Goal: Task Accomplishment & Management: Manage account settings

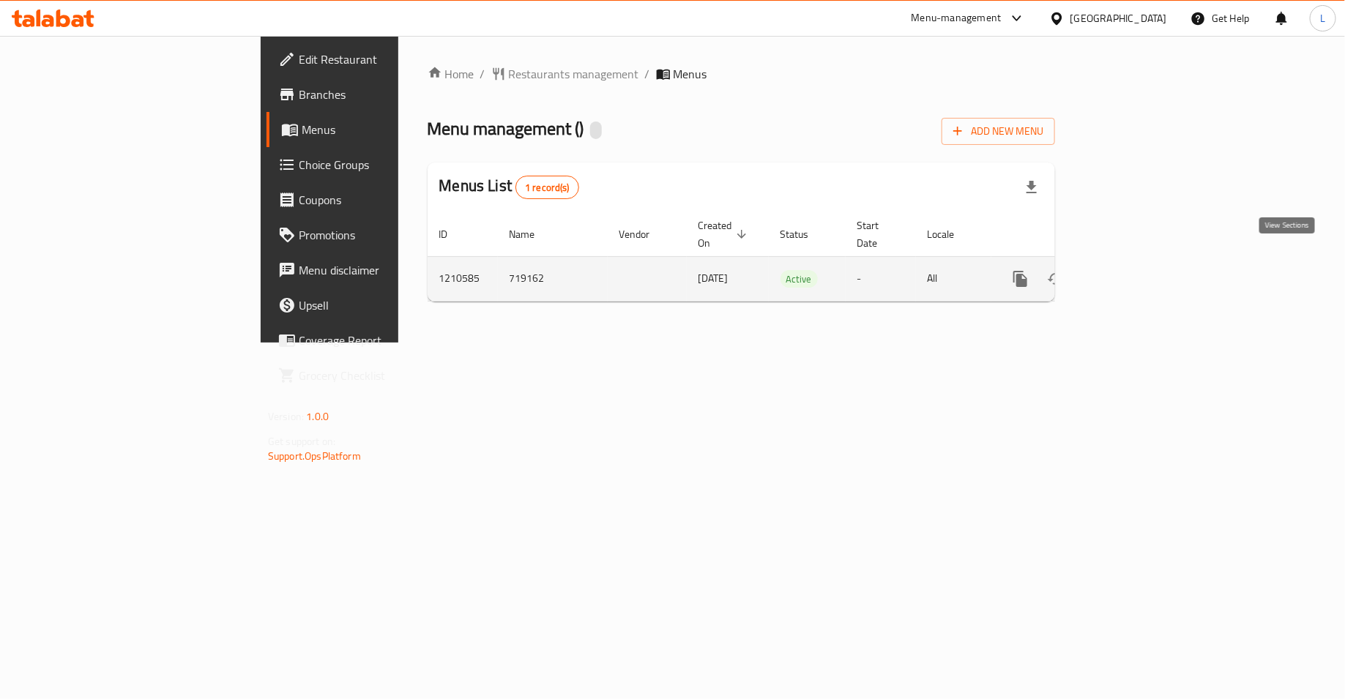
click at [1135, 270] on icon "enhanced table" at bounding box center [1126, 279] width 18 height 18
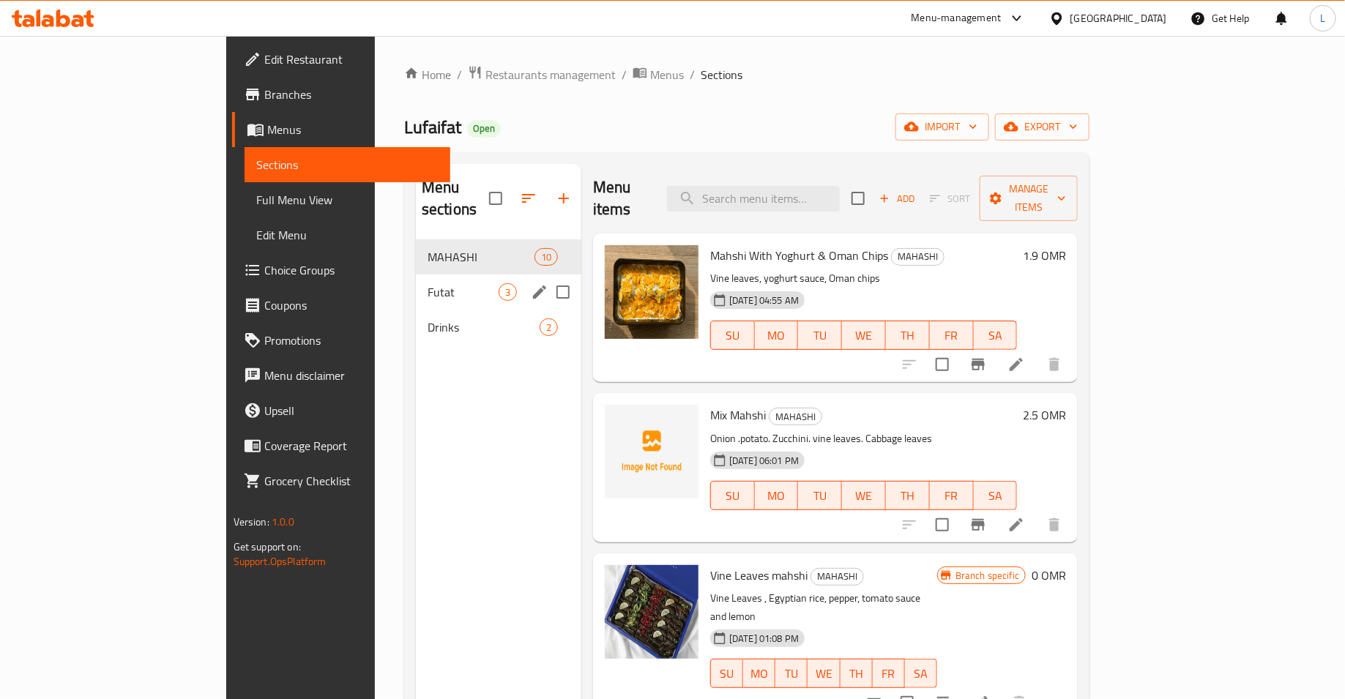
click at [416, 280] on div "Futat 3" at bounding box center [498, 292] width 165 height 35
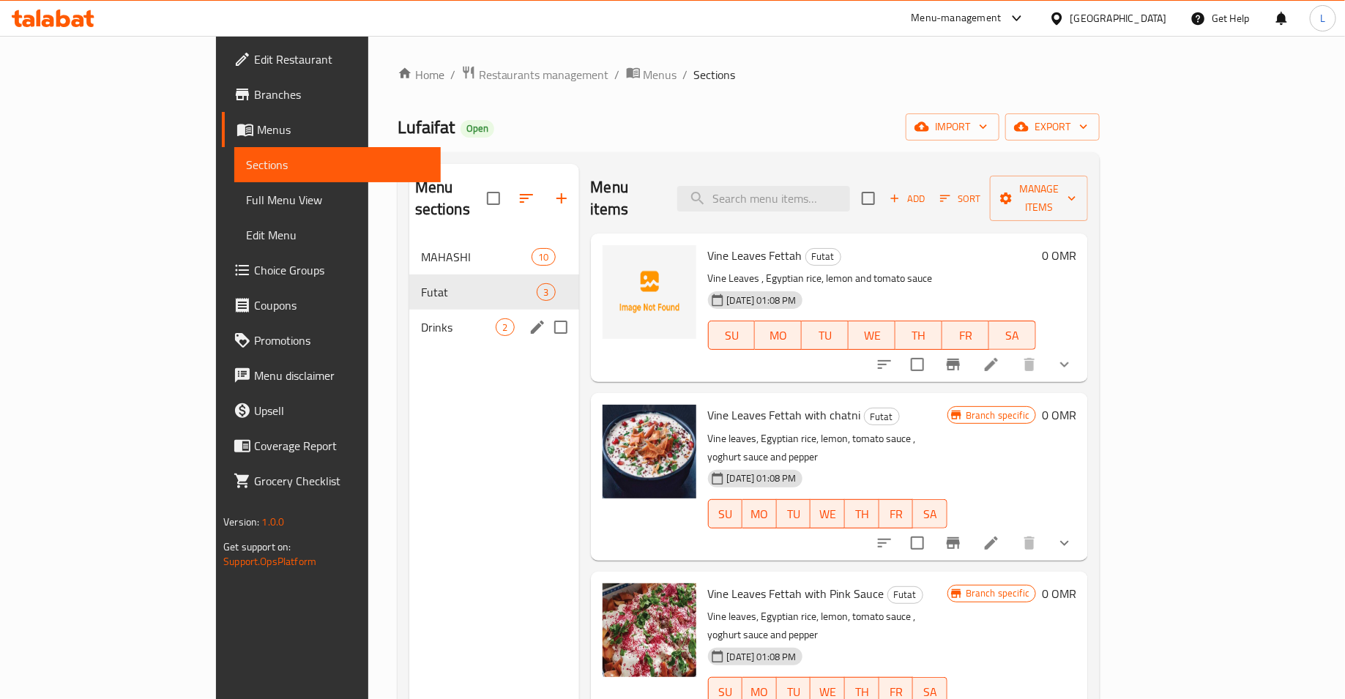
click at [421, 318] on span "Drinks" at bounding box center [458, 327] width 75 height 18
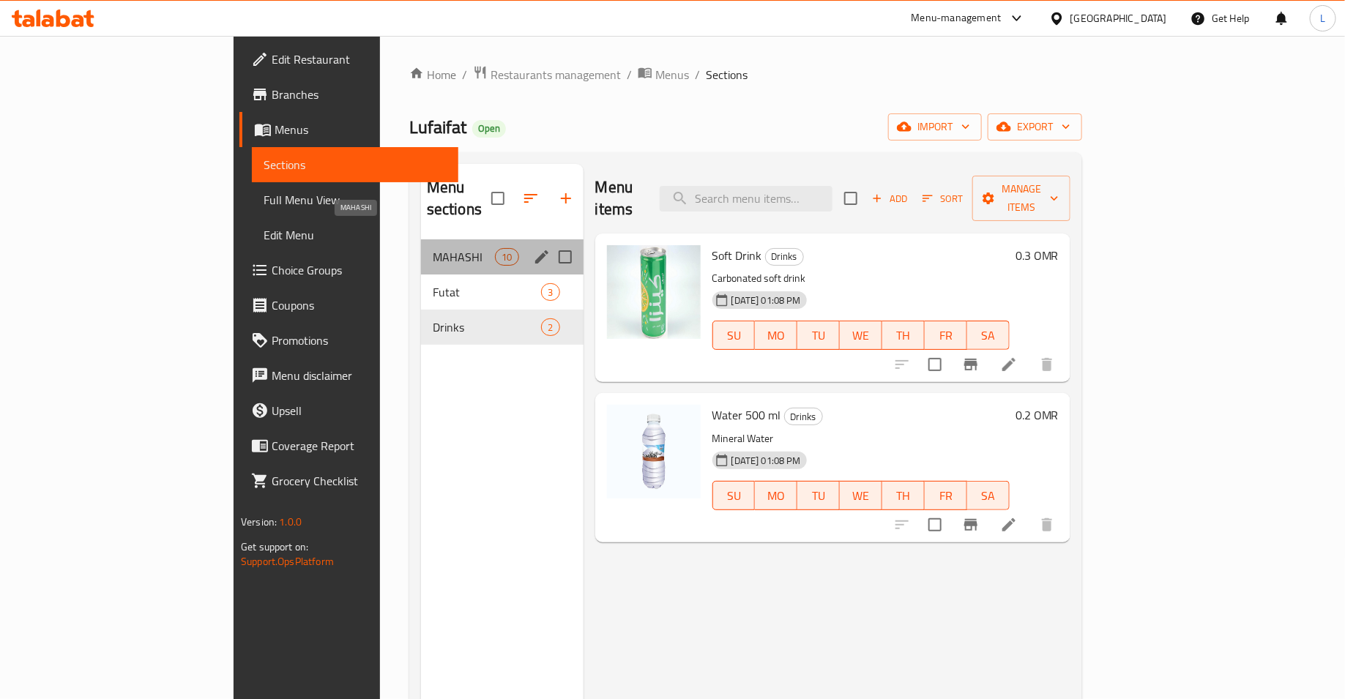
click at [433, 248] on span "MAHASHI" at bounding box center [464, 257] width 62 height 18
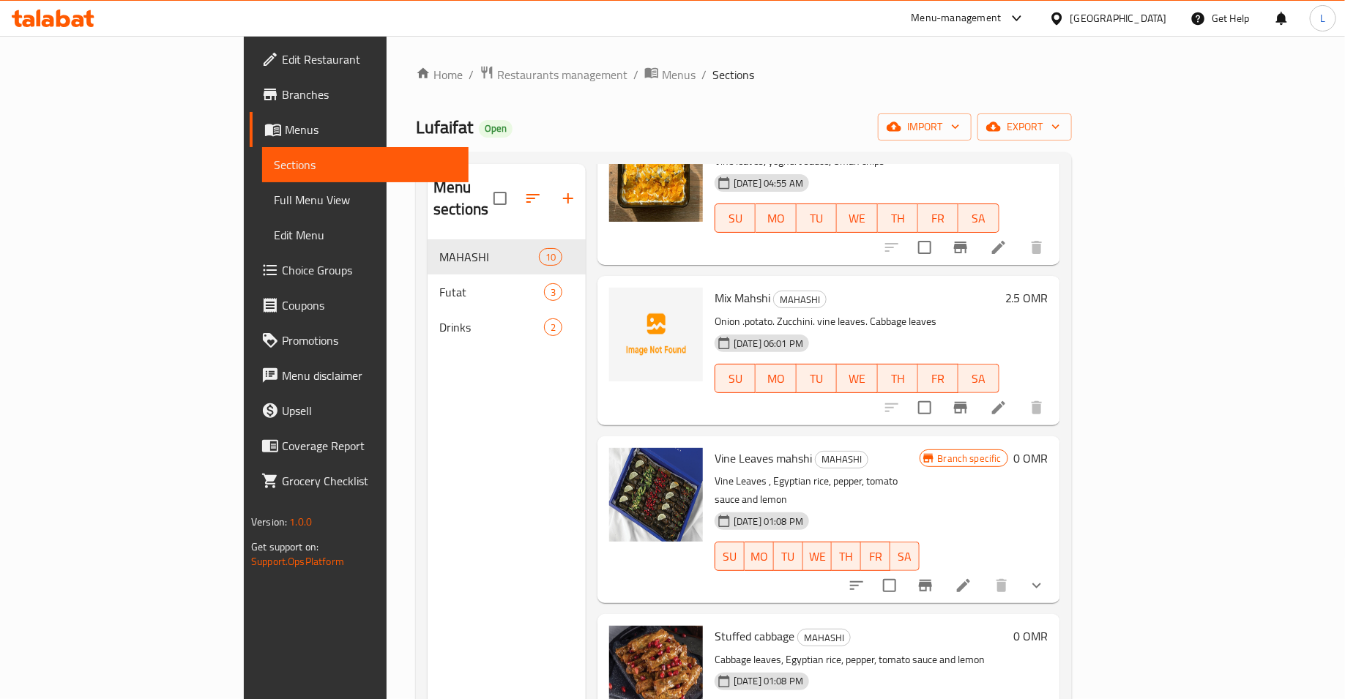
scroll to position [138, 0]
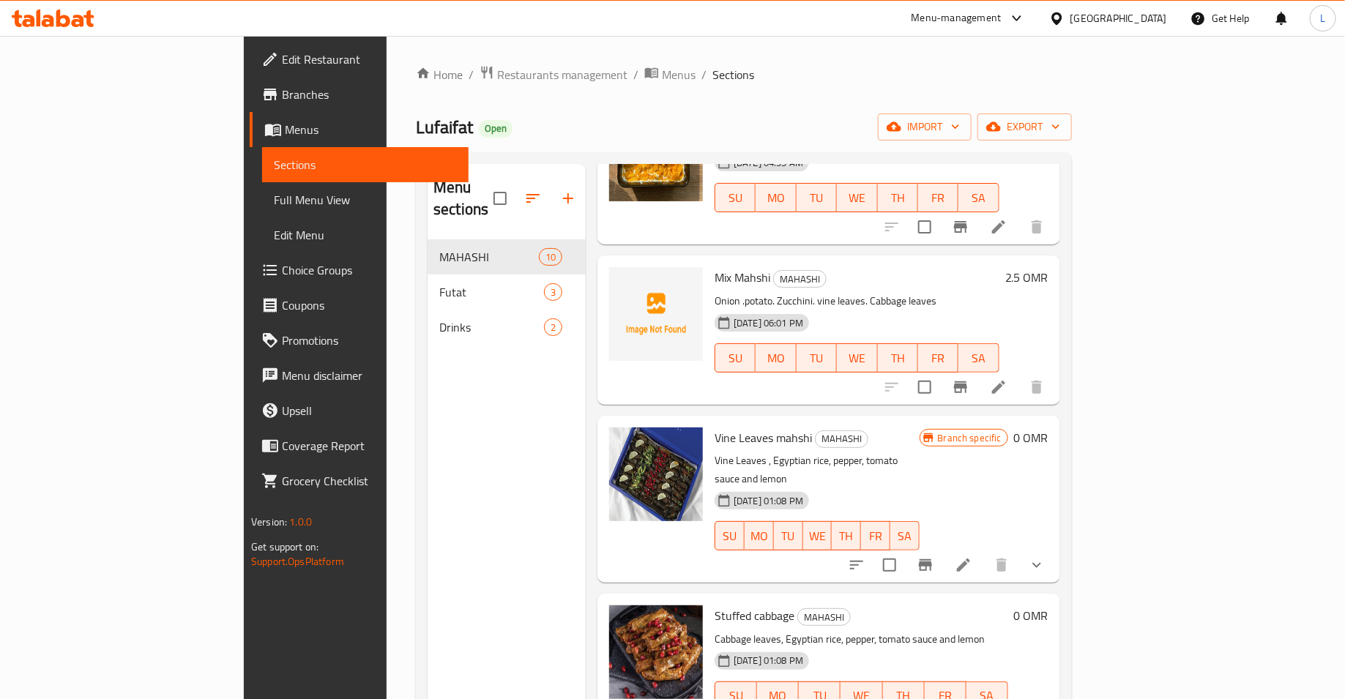
click at [1046, 556] on icon "show more" at bounding box center [1037, 565] width 18 height 18
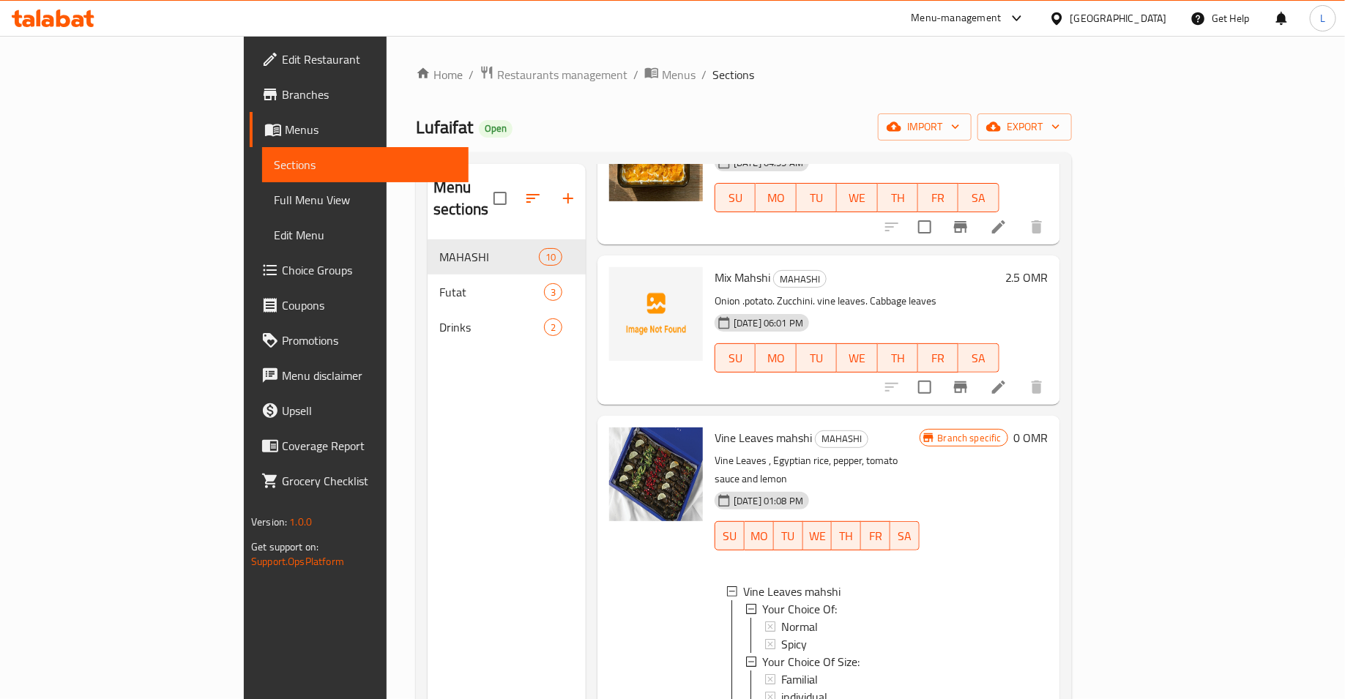
scroll to position [1, 0]
click at [781, 669] on span "Familial" at bounding box center [799, 678] width 37 height 18
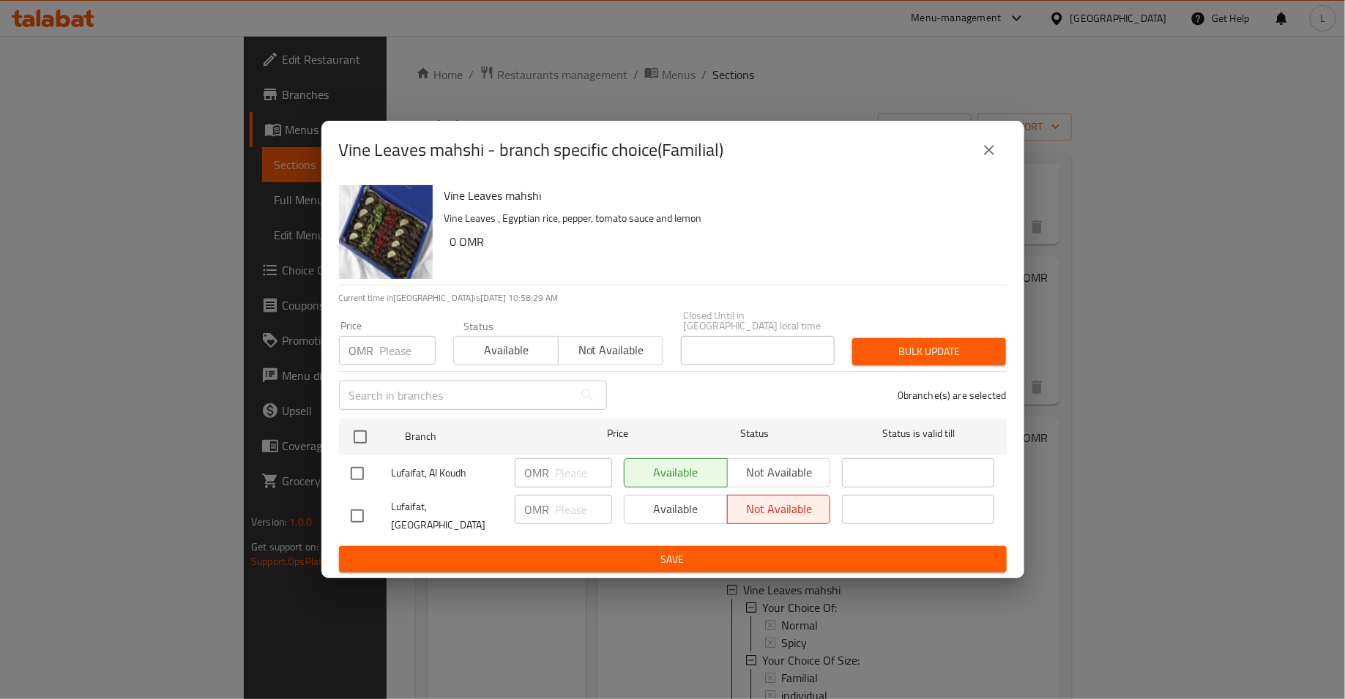
click at [992, 155] on icon "close" at bounding box center [989, 150] width 18 height 18
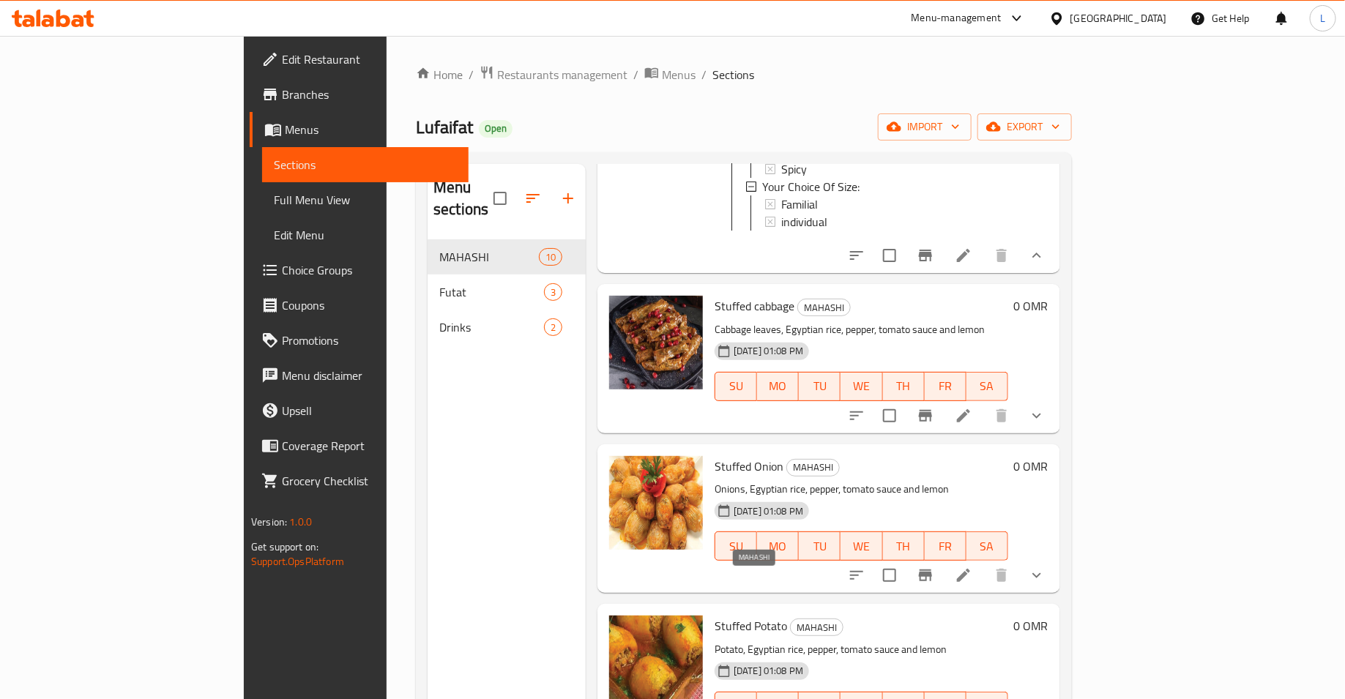
scroll to position [613, 0]
click at [1054, 397] on button "show more" at bounding box center [1036, 414] width 35 height 35
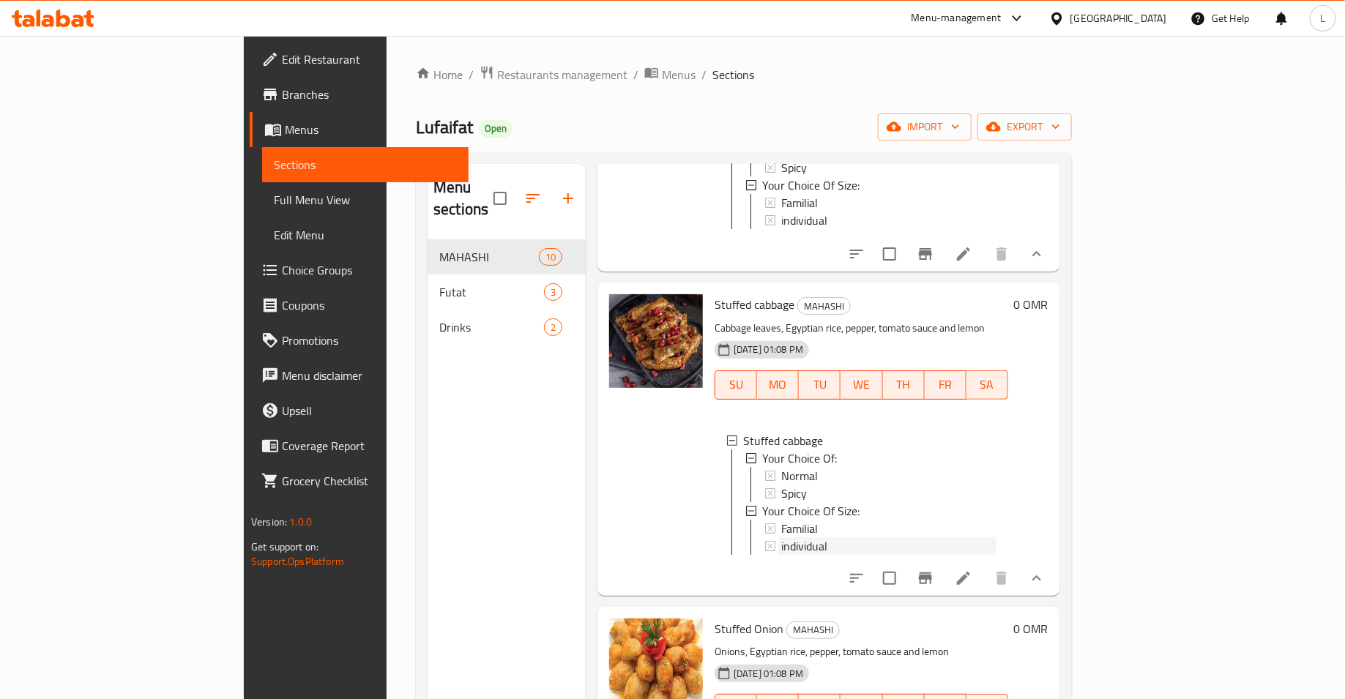
click at [781, 537] on span "individual" at bounding box center [804, 546] width 46 height 18
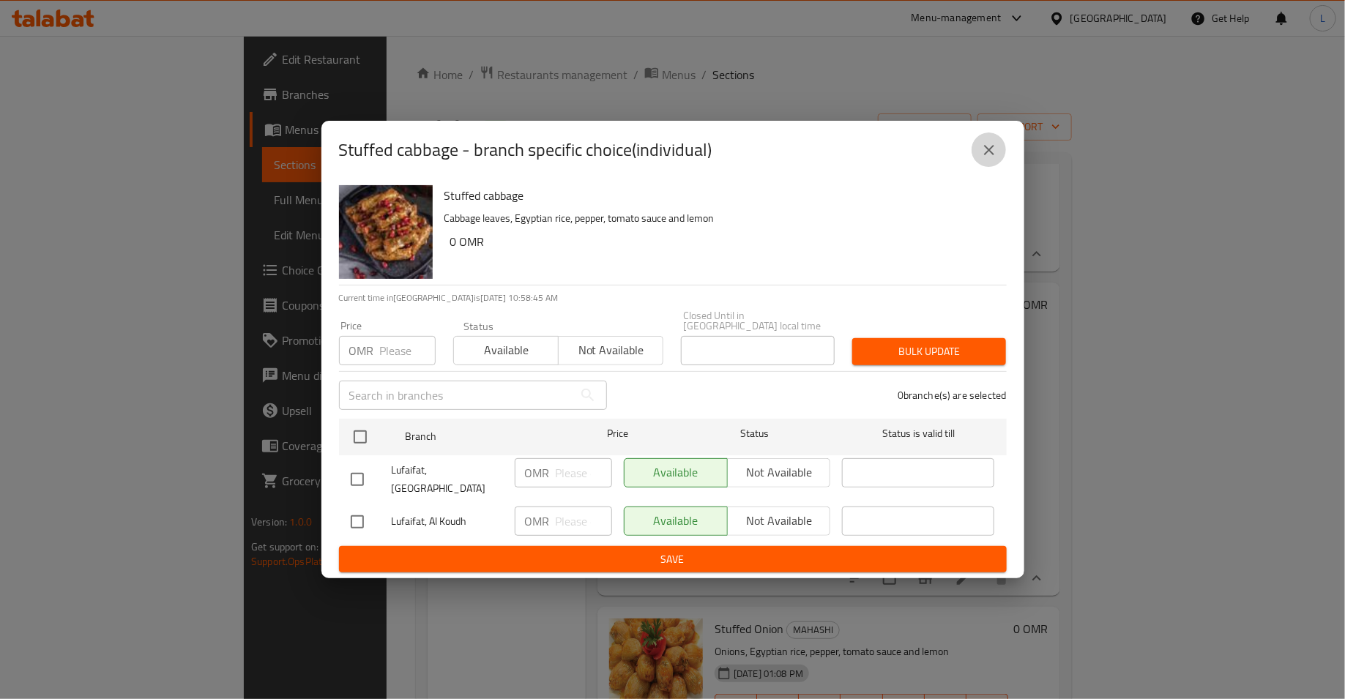
click at [978, 159] on button "close" at bounding box center [989, 150] width 35 height 35
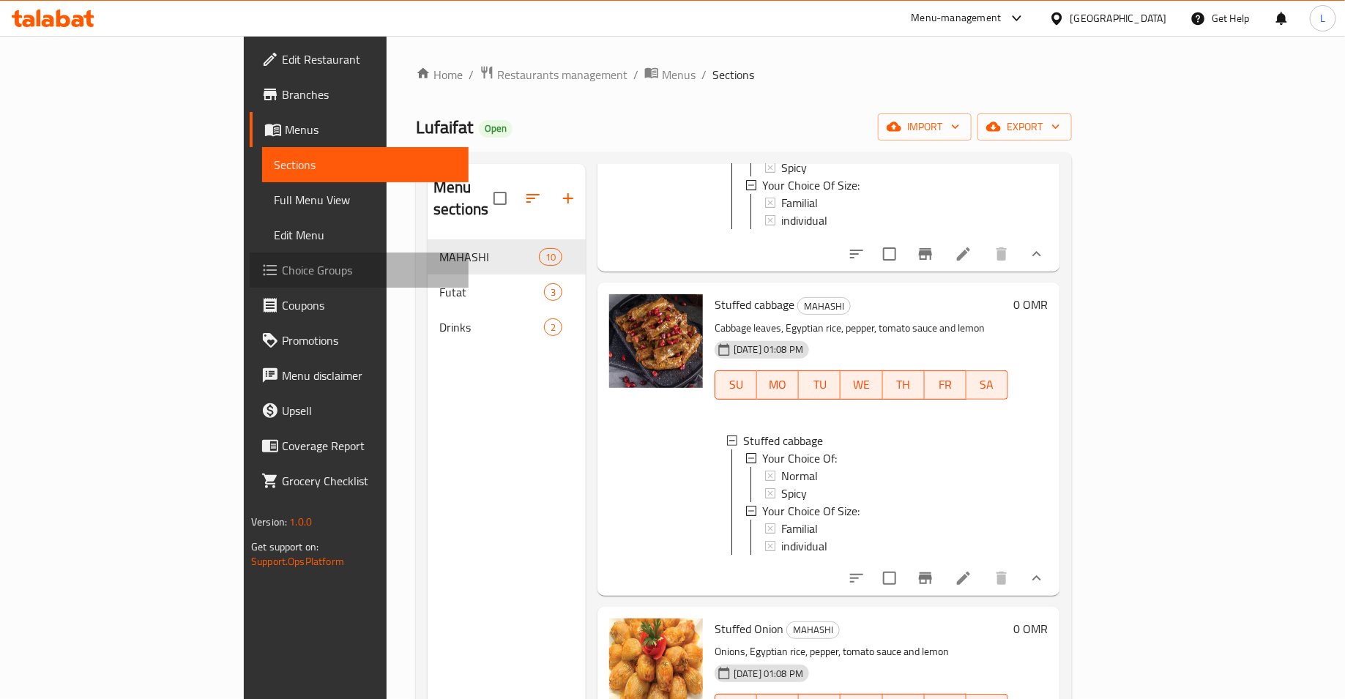
click at [282, 268] on span "Choice Groups" at bounding box center [369, 270] width 175 height 18
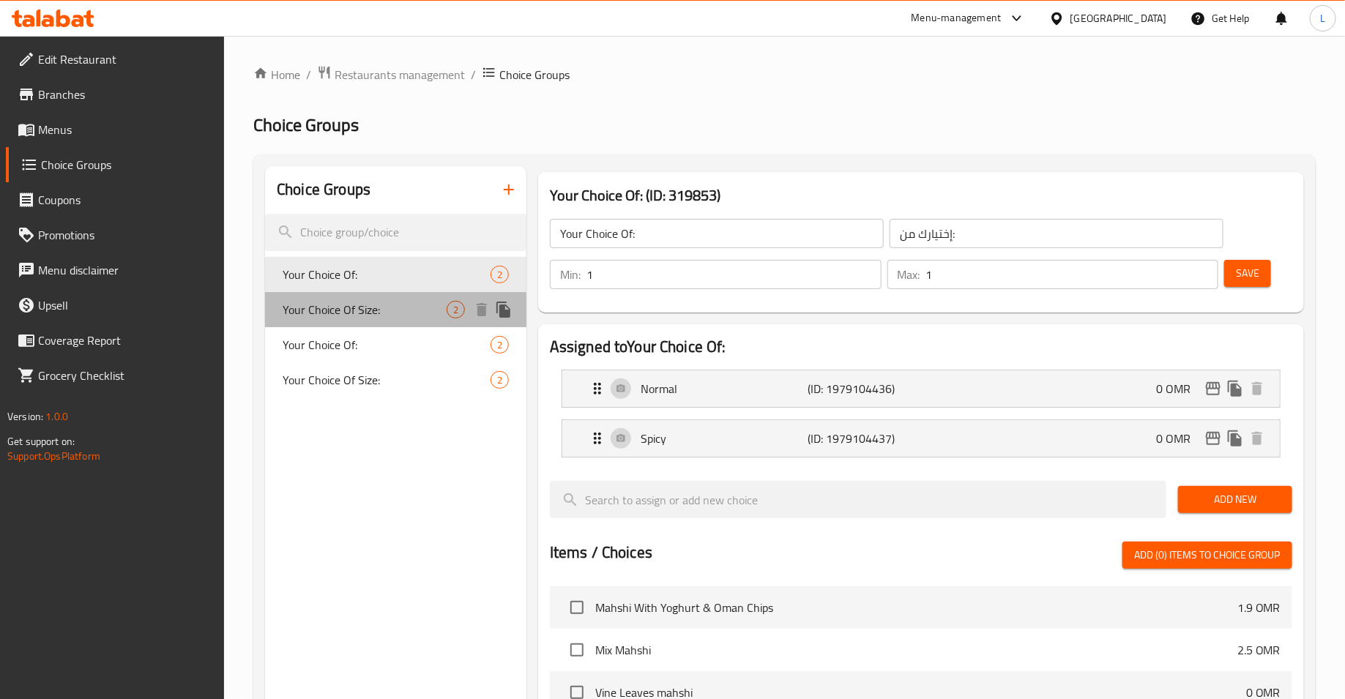
click at [406, 316] on span "Your Choice Of Size:" at bounding box center [365, 310] width 164 height 18
type input "Your Choice Of Size:"
type input "إختيارك من الحجم:"
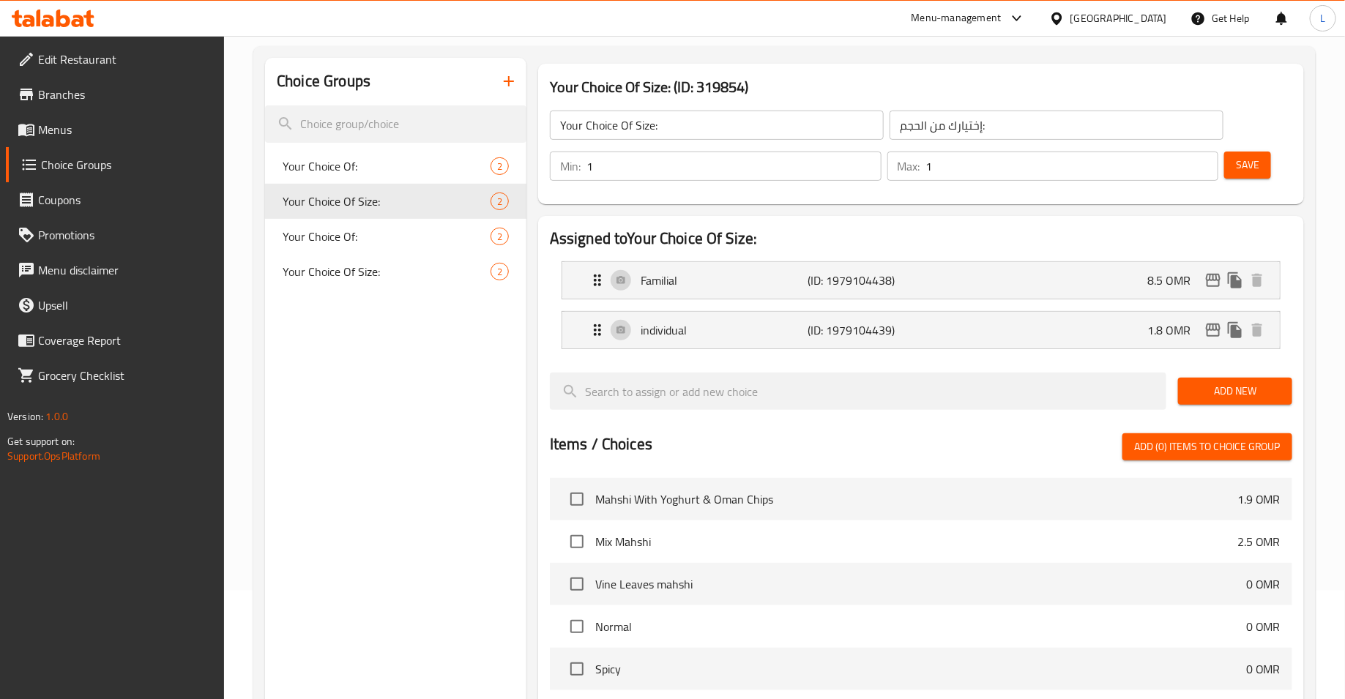
scroll to position [105, 0]
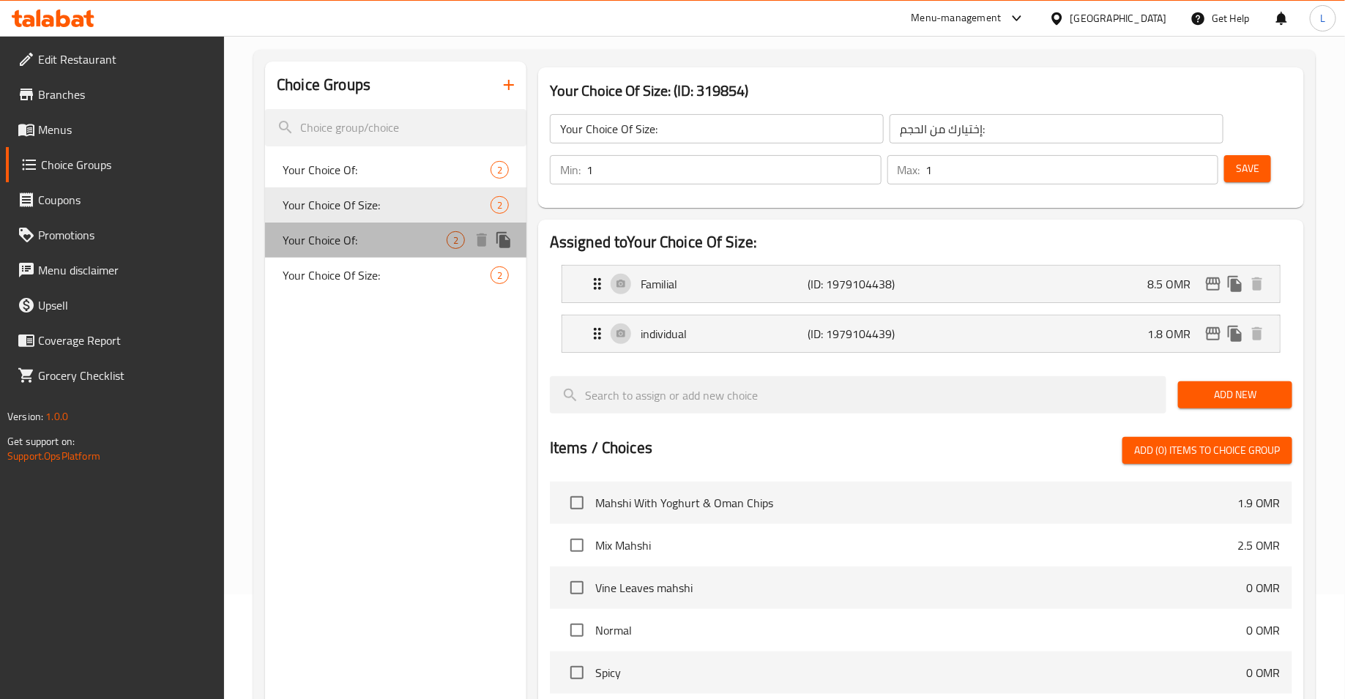
click at [316, 254] on div "Your Choice Of: 2" at bounding box center [395, 240] width 261 height 35
type input "Your Choice Of:"
type input "إختيارك من:"
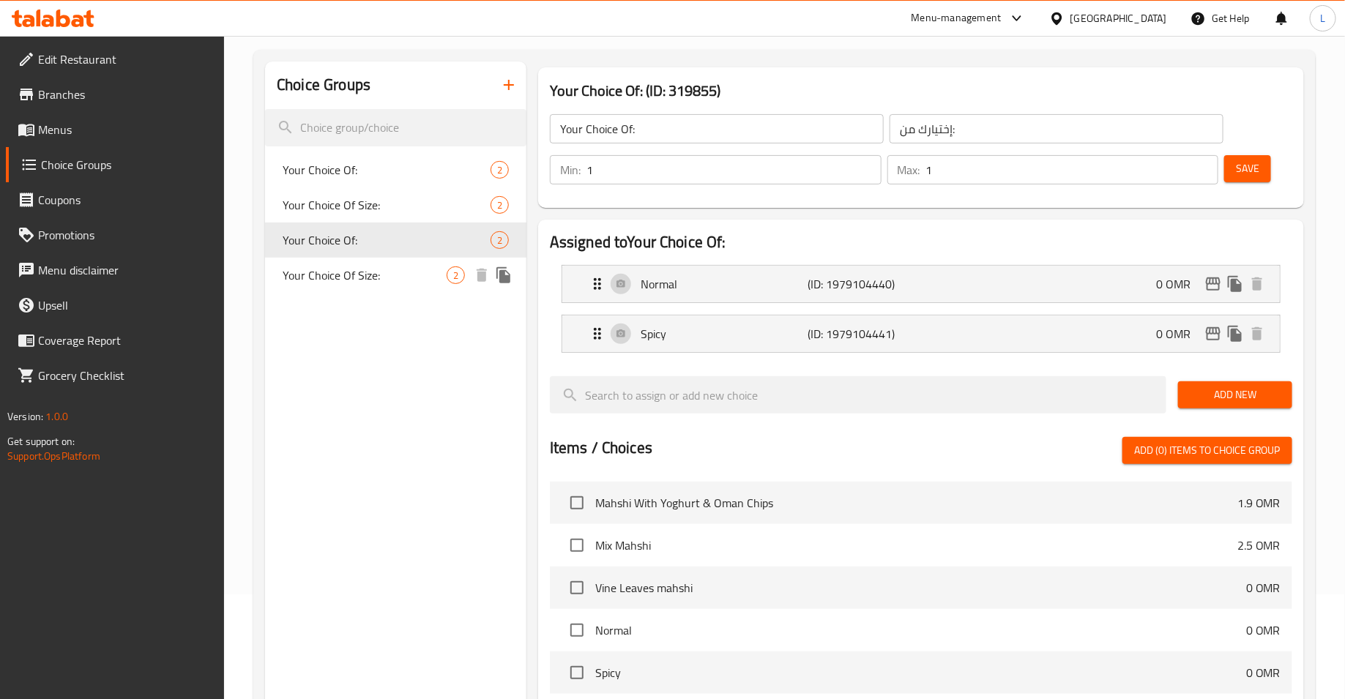
click at [316, 272] on span "Your Choice Of Size:" at bounding box center [365, 276] width 164 height 18
type input "Your Choice Of Size:"
type input "إختيارك من الحجم:"
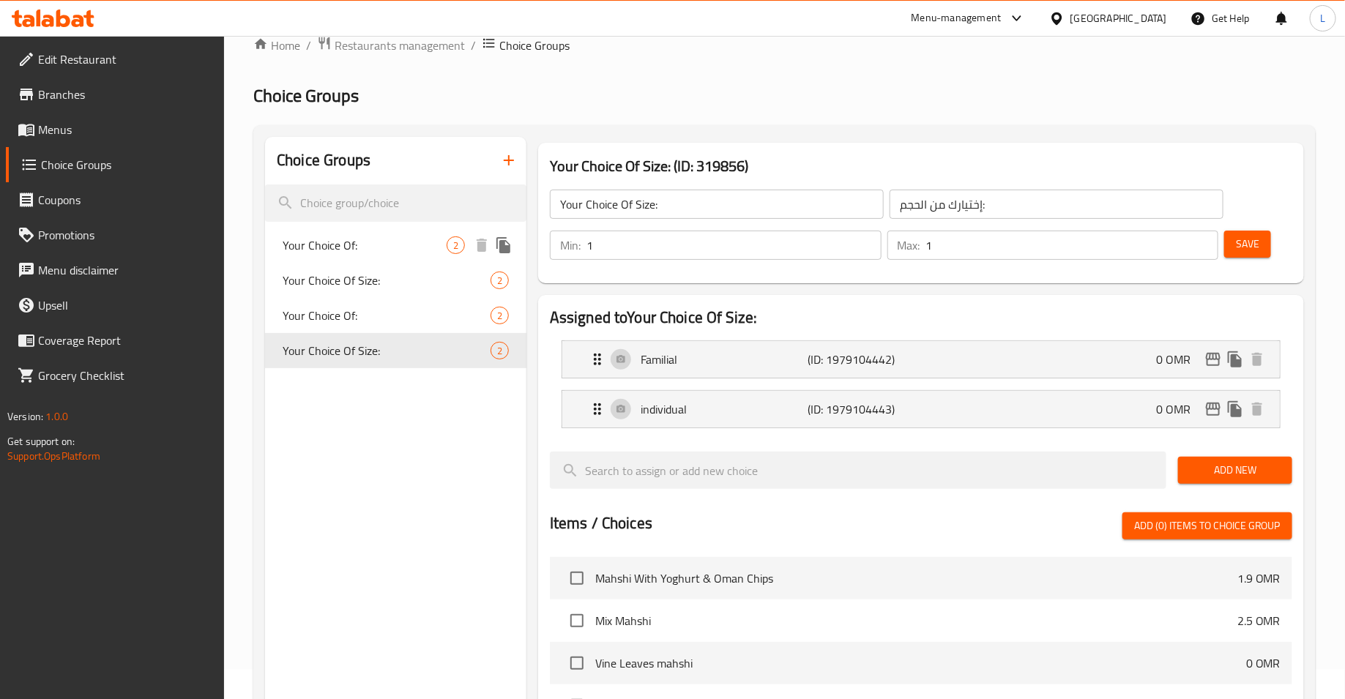
scroll to position [0, 0]
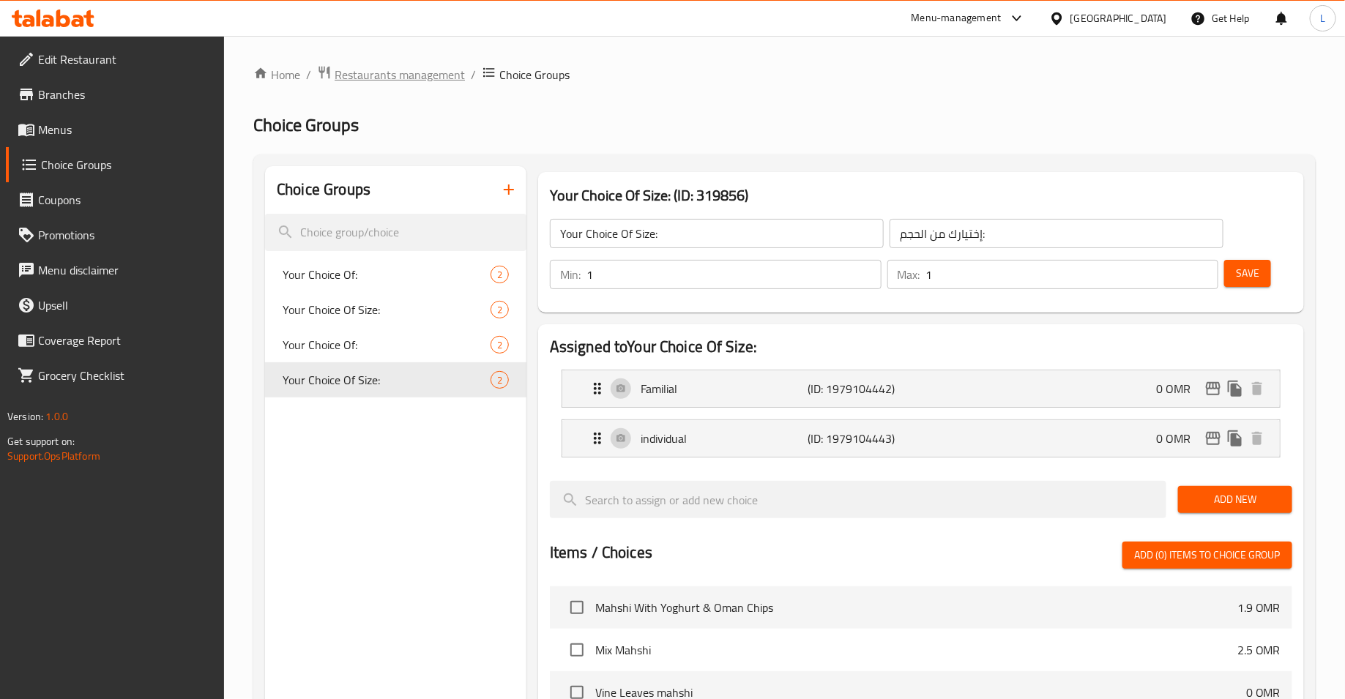
click at [445, 68] on span "Restaurants management" at bounding box center [400, 75] width 130 height 18
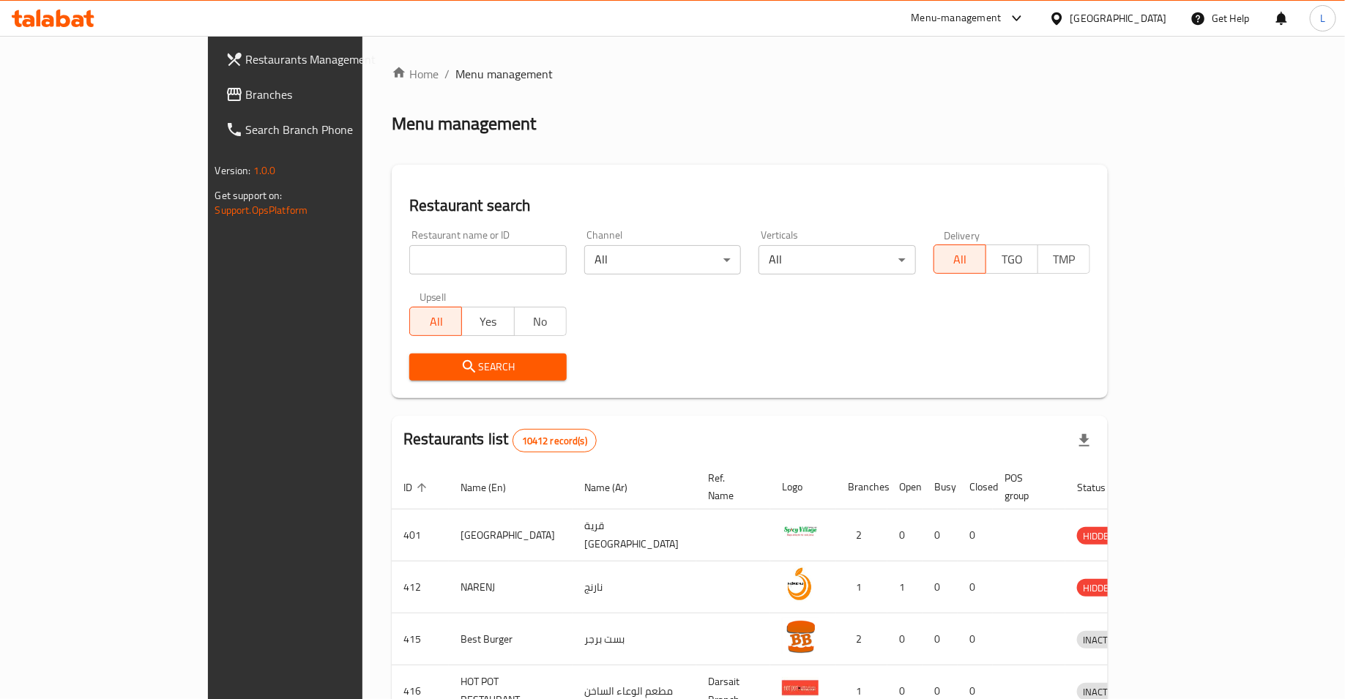
click at [409, 258] on input "search" at bounding box center [487, 259] width 157 height 29
type input "one shawarma"
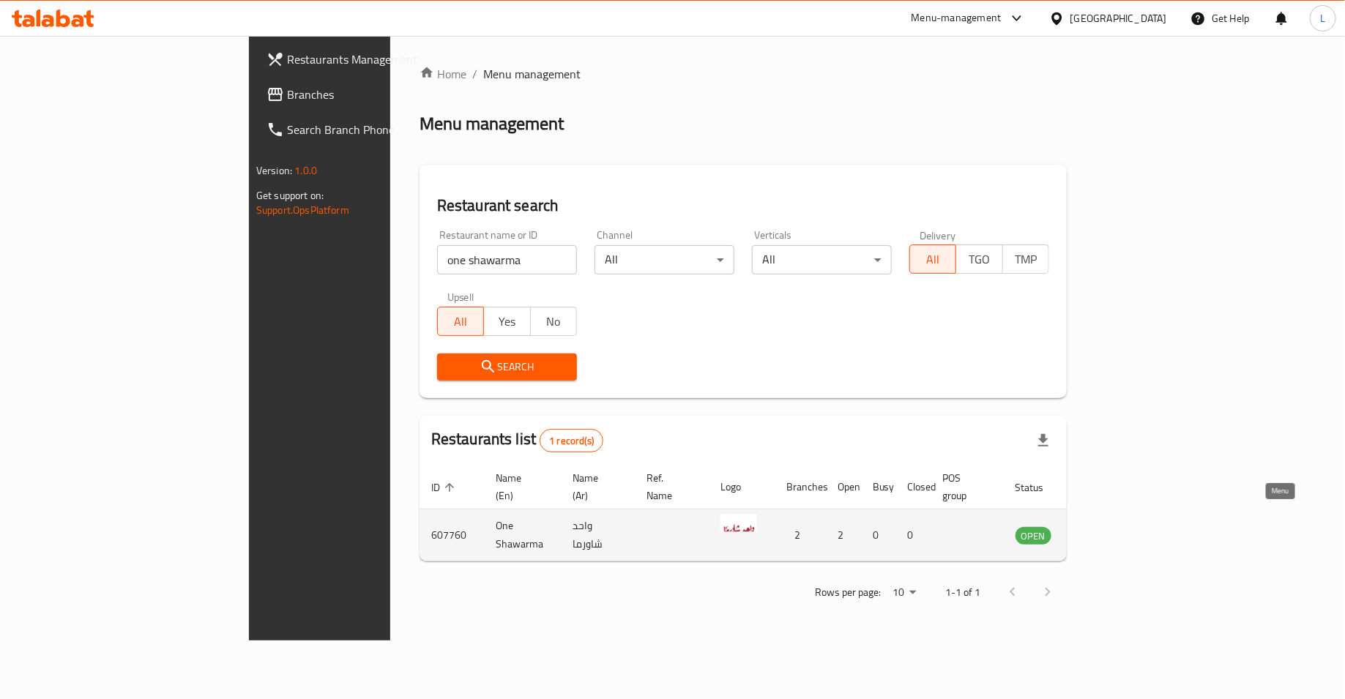
click at [1107, 533] on icon "enhanced table" at bounding box center [1104, 536] width 5 height 6
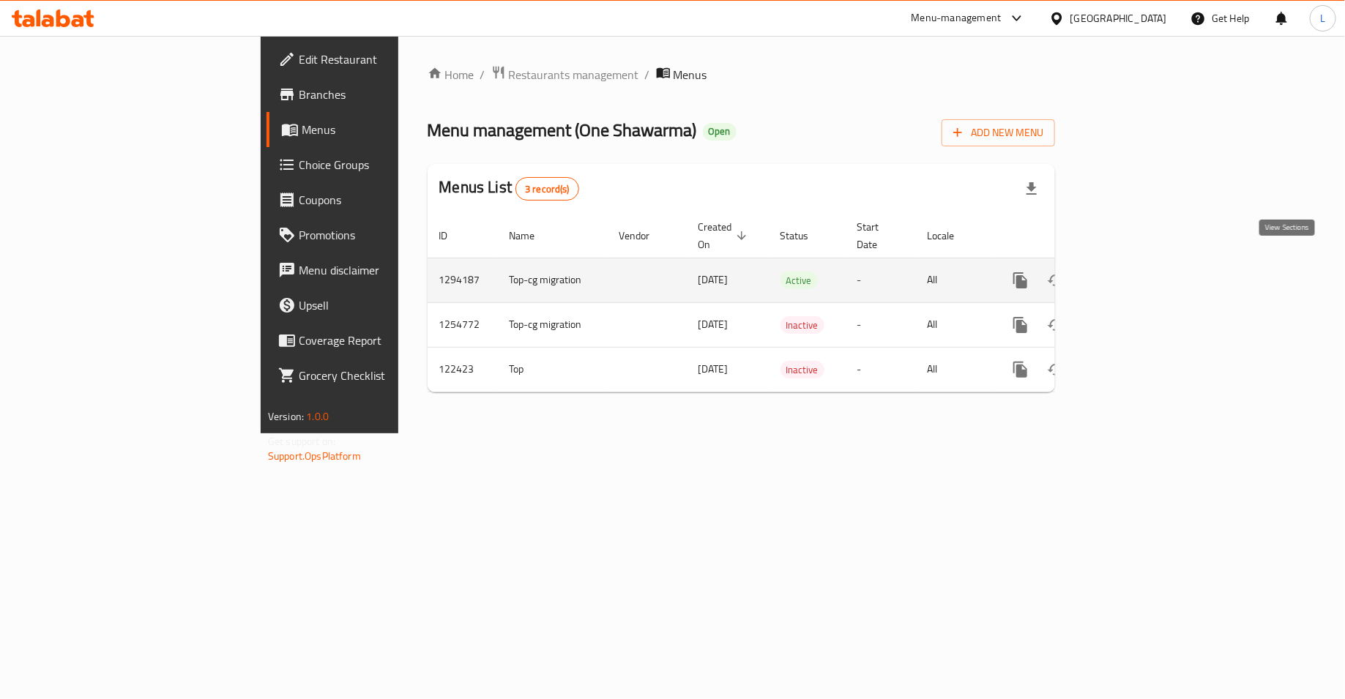
click at [1144, 263] on link "enhanced table" at bounding box center [1126, 280] width 35 height 35
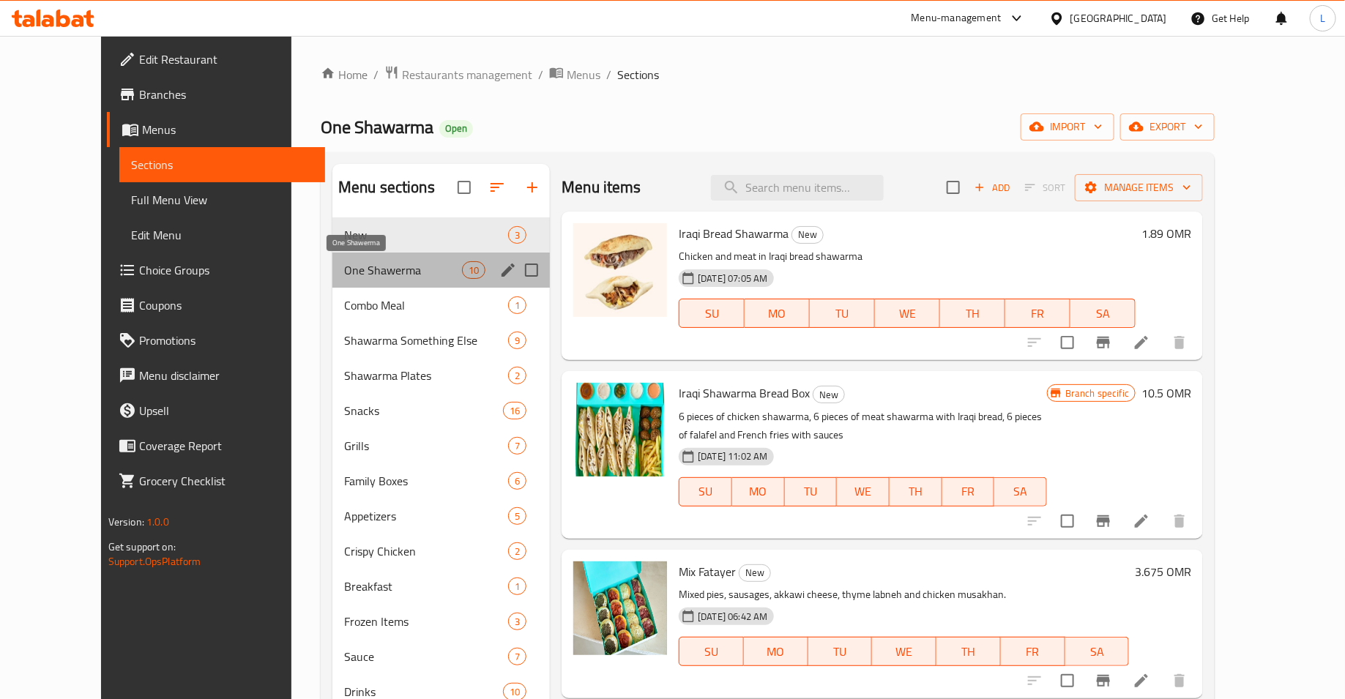
click at [397, 266] on span "One Shawerma" at bounding box center [403, 270] width 118 height 18
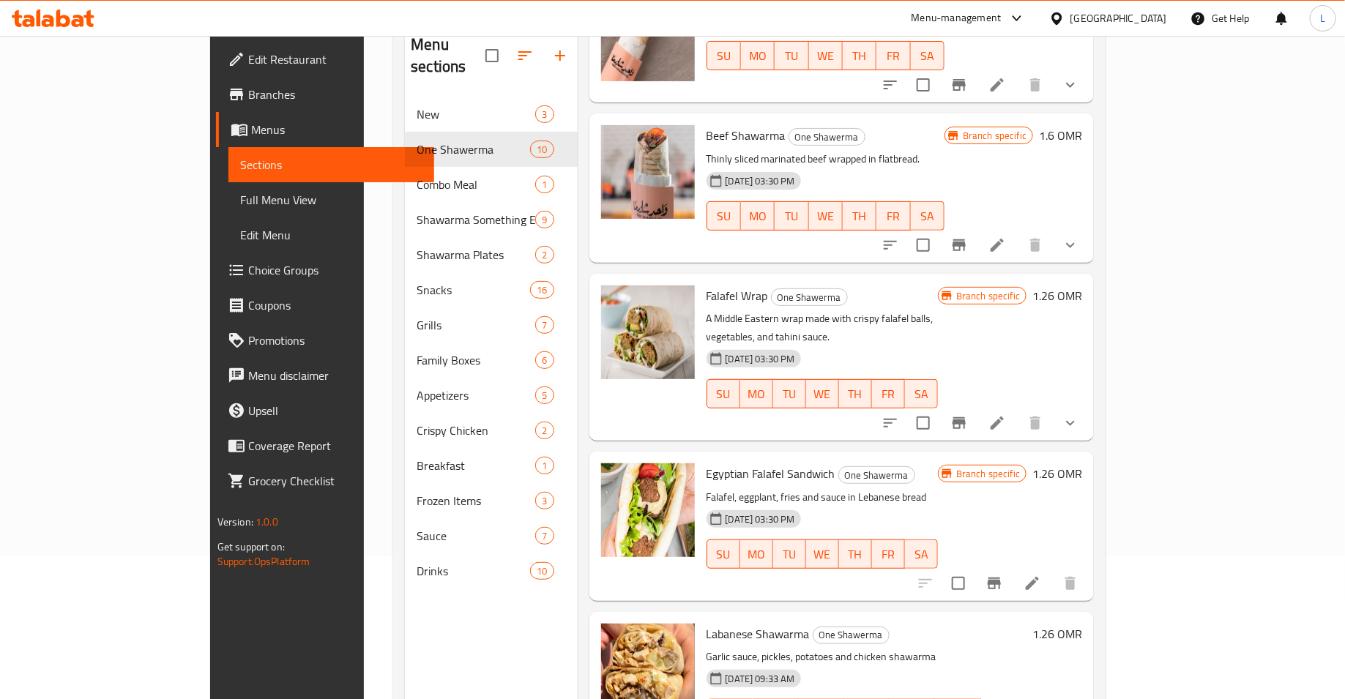
scroll to position [205, 0]
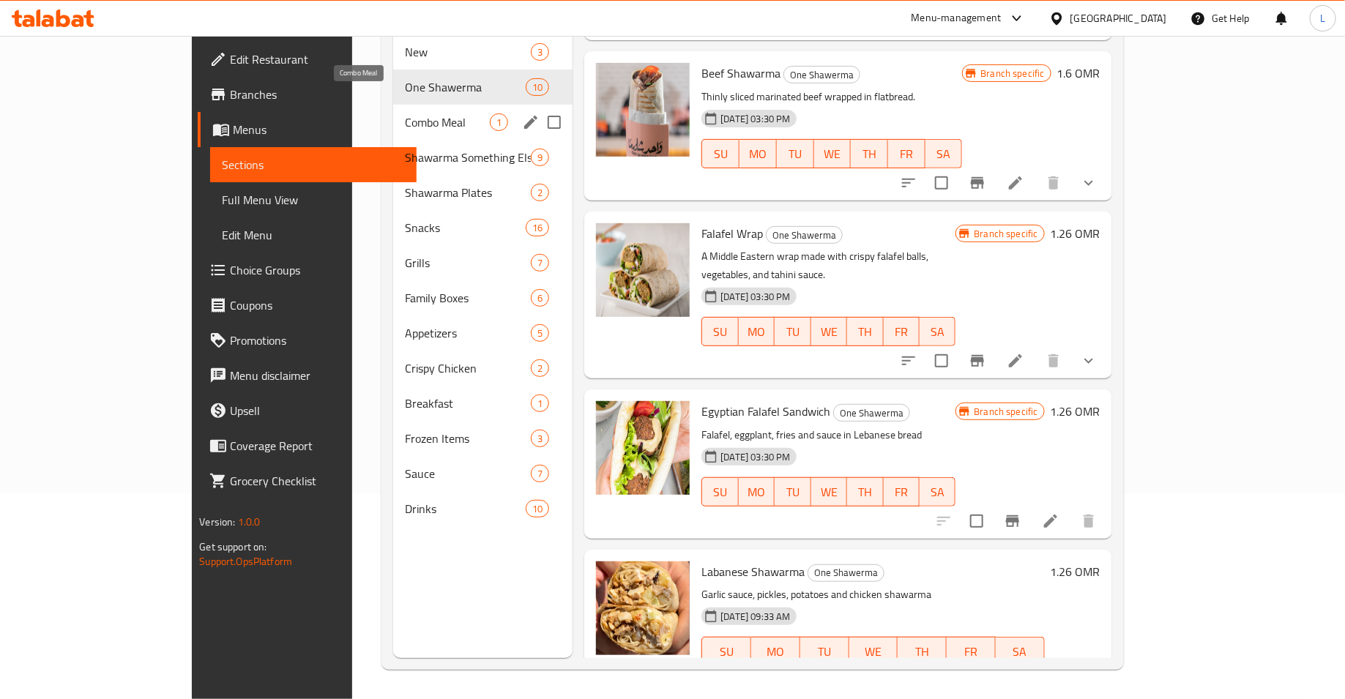
click at [405, 113] on span "Combo Meal" at bounding box center [447, 122] width 85 height 18
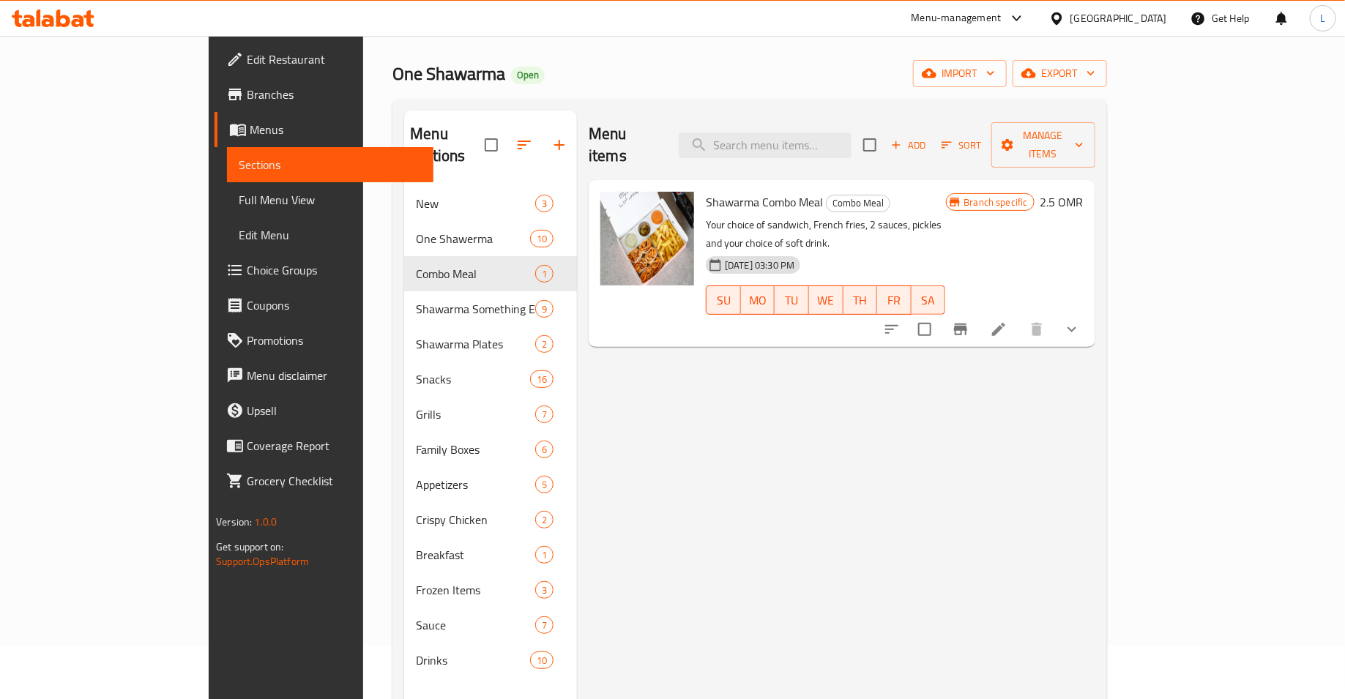
scroll to position [60, 0]
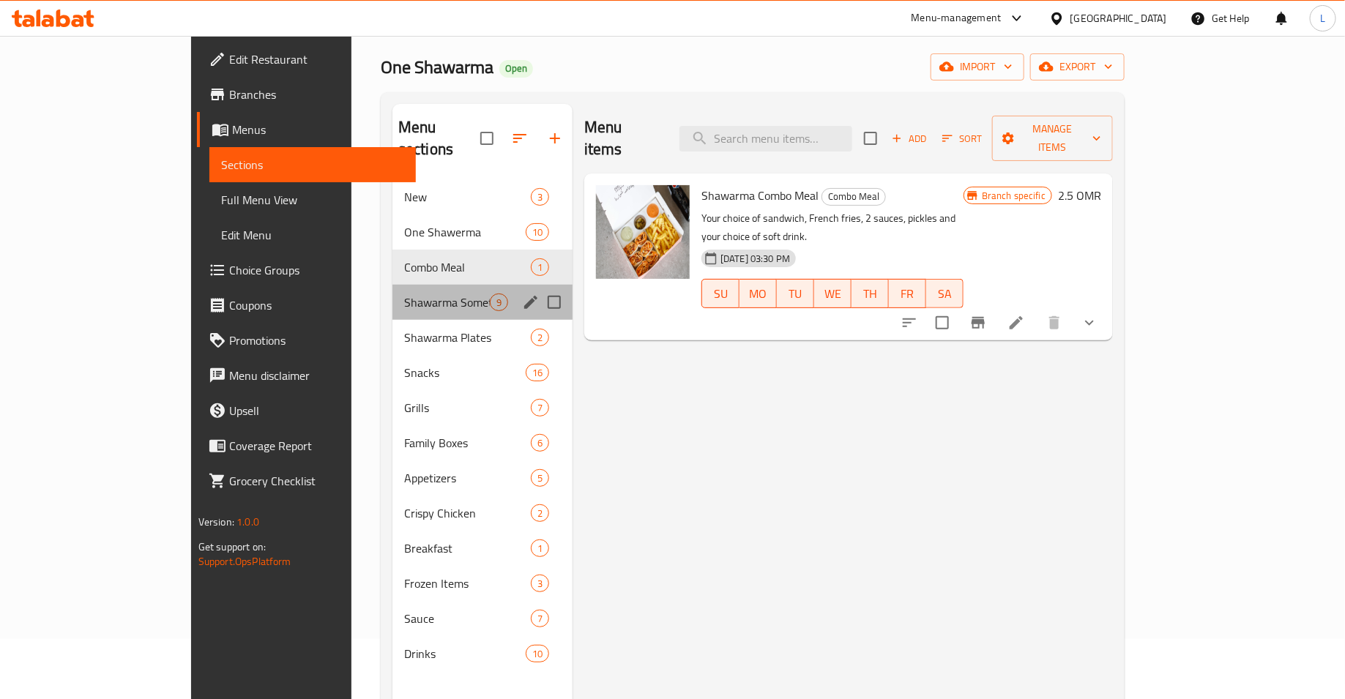
click at [392, 289] on div "Shawarma Something Else 9" at bounding box center [482, 302] width 180 height 35
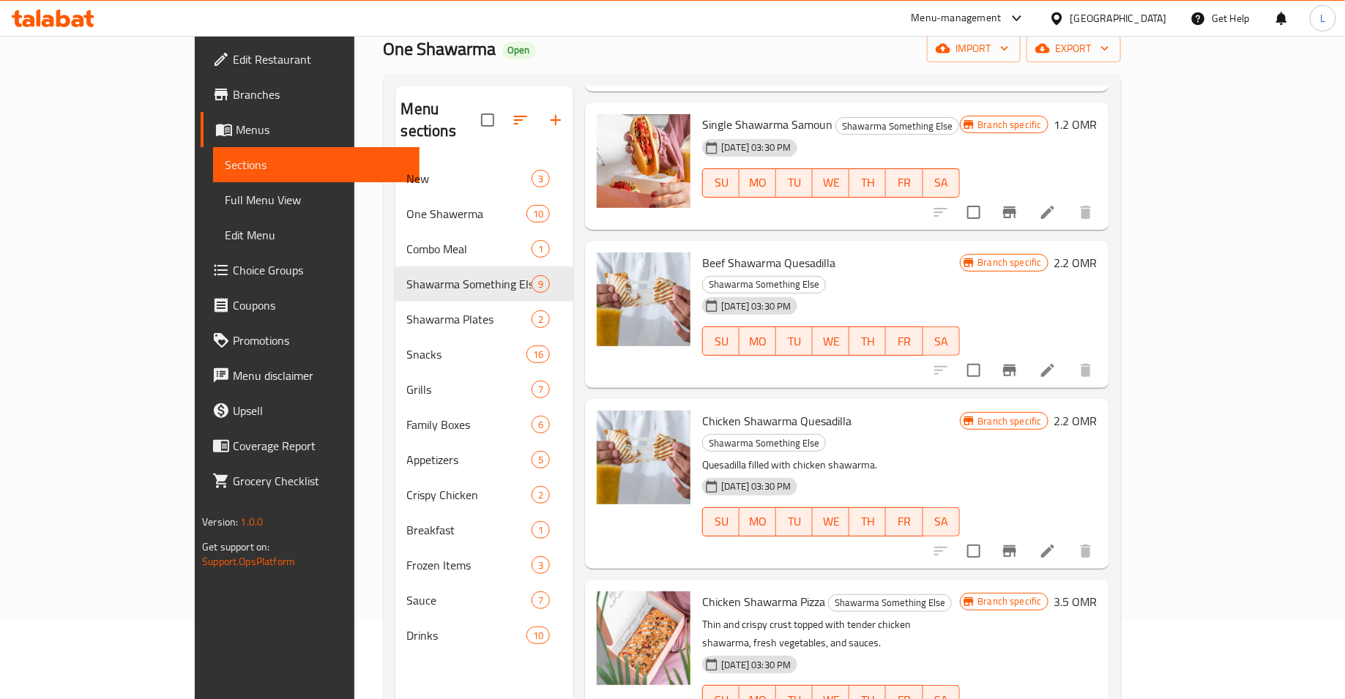
scroll to position [205, 0]
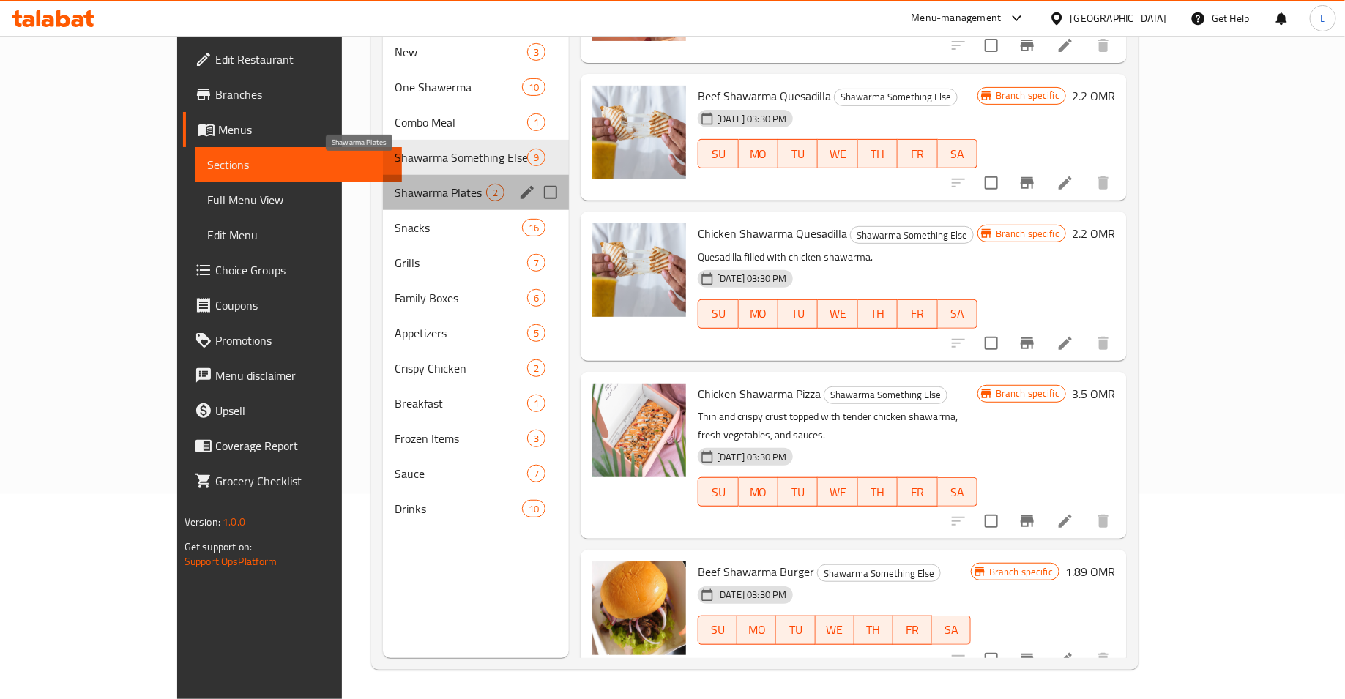
click at [395, 184] on span "Shawarma Plates" at bounding box center [441, 193] width 92 height 18
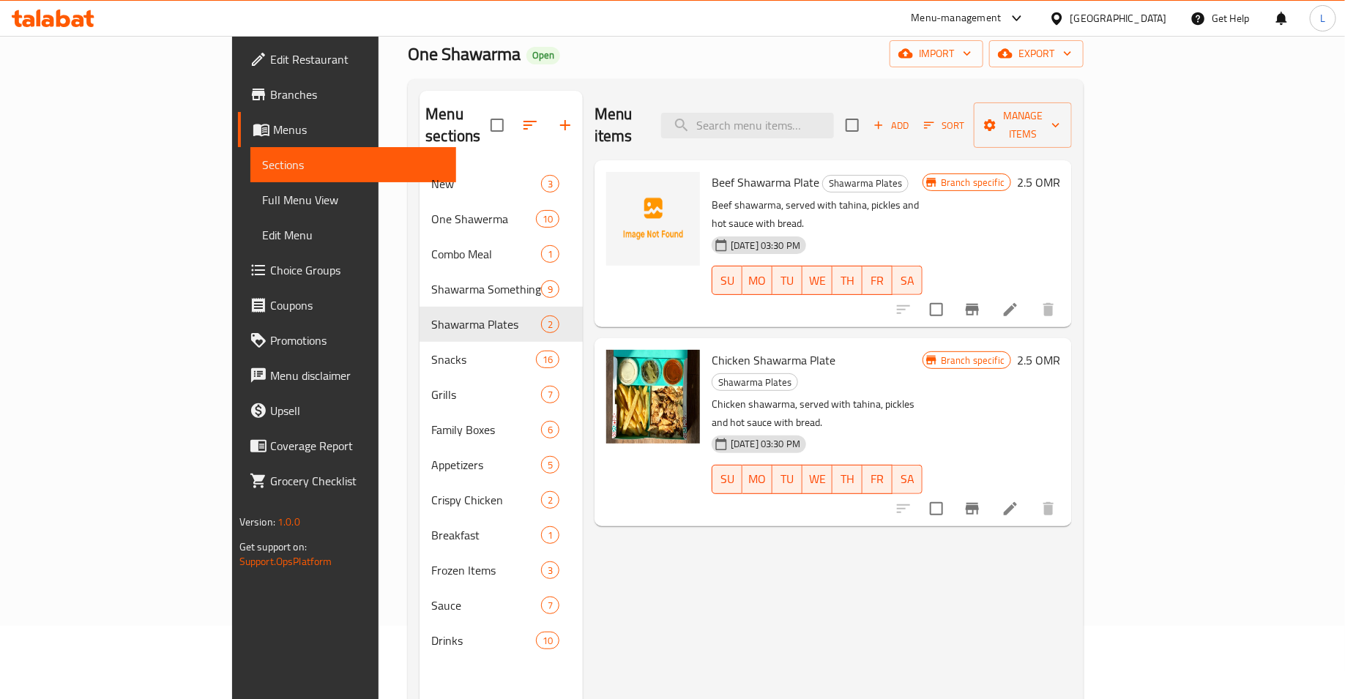
scroll to position [49, 0]
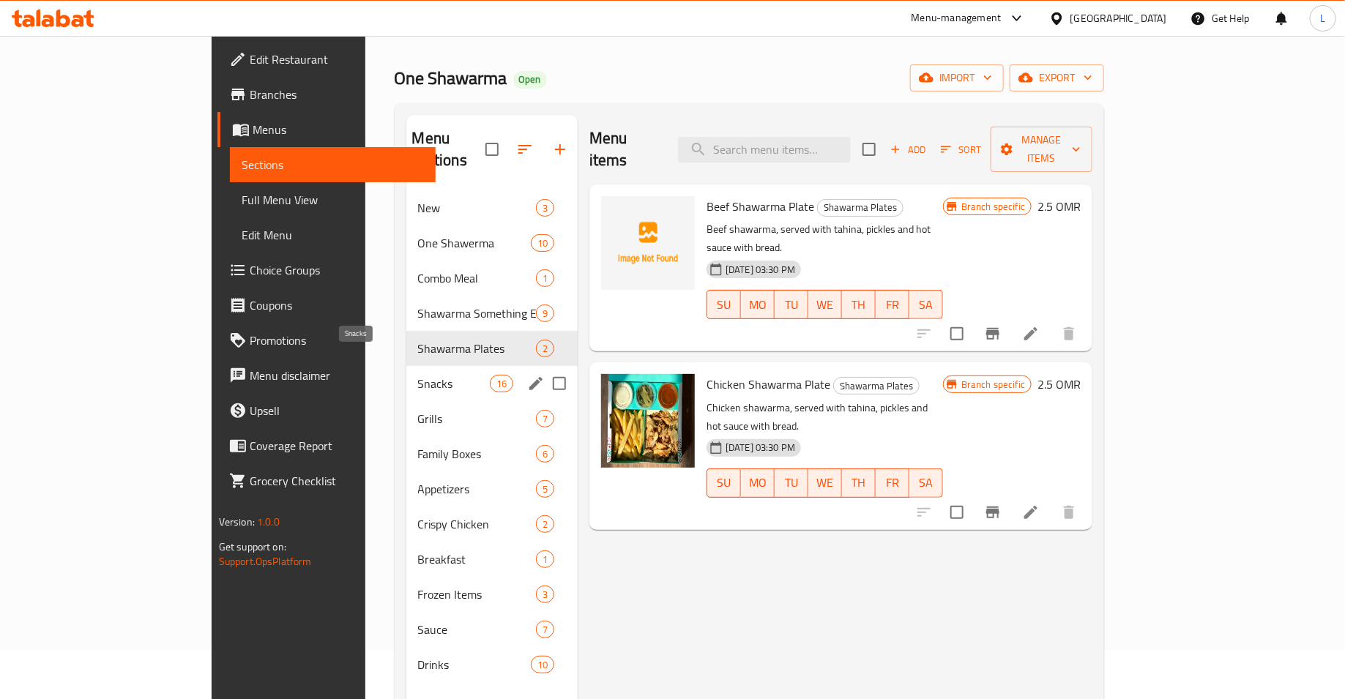
click at [418, 375] on span "Snacks" at bounding box center [454, 384] width 72 height 18
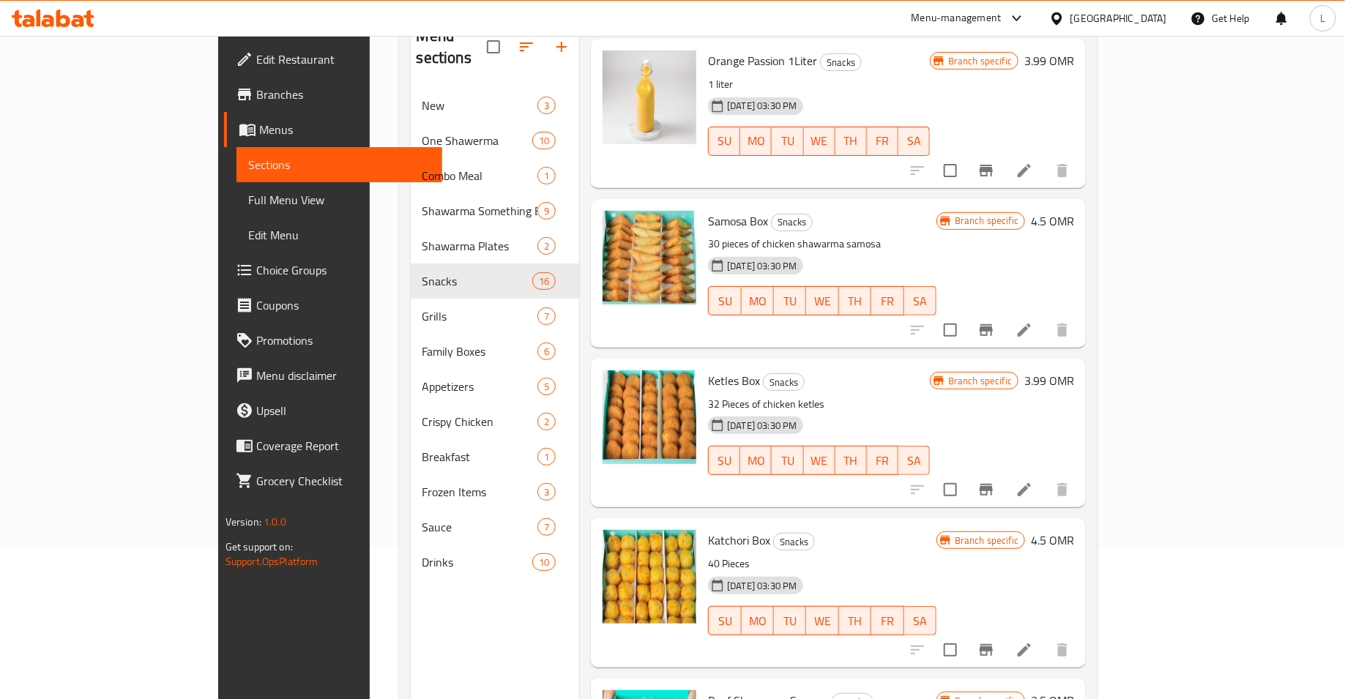
scroll to position [205, 0]
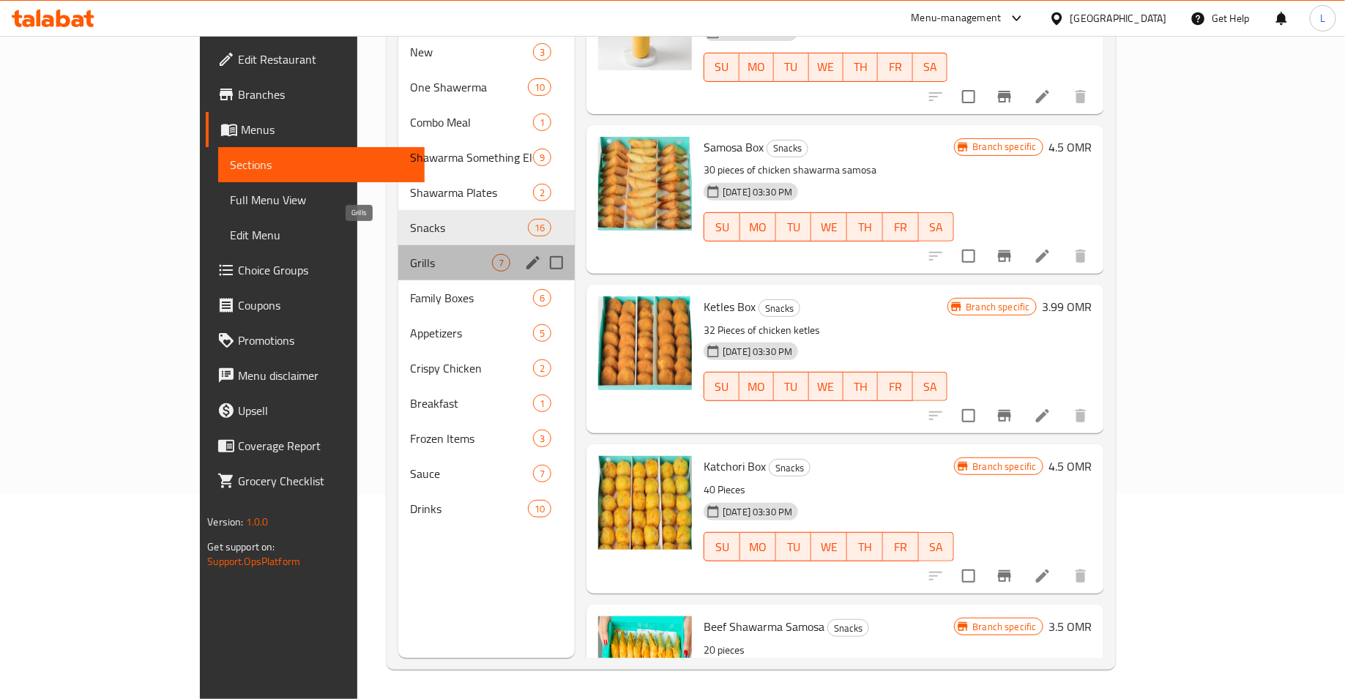
click at [410, 254] on span "Grills" at bounding box center [451, 263] width 82 height 18
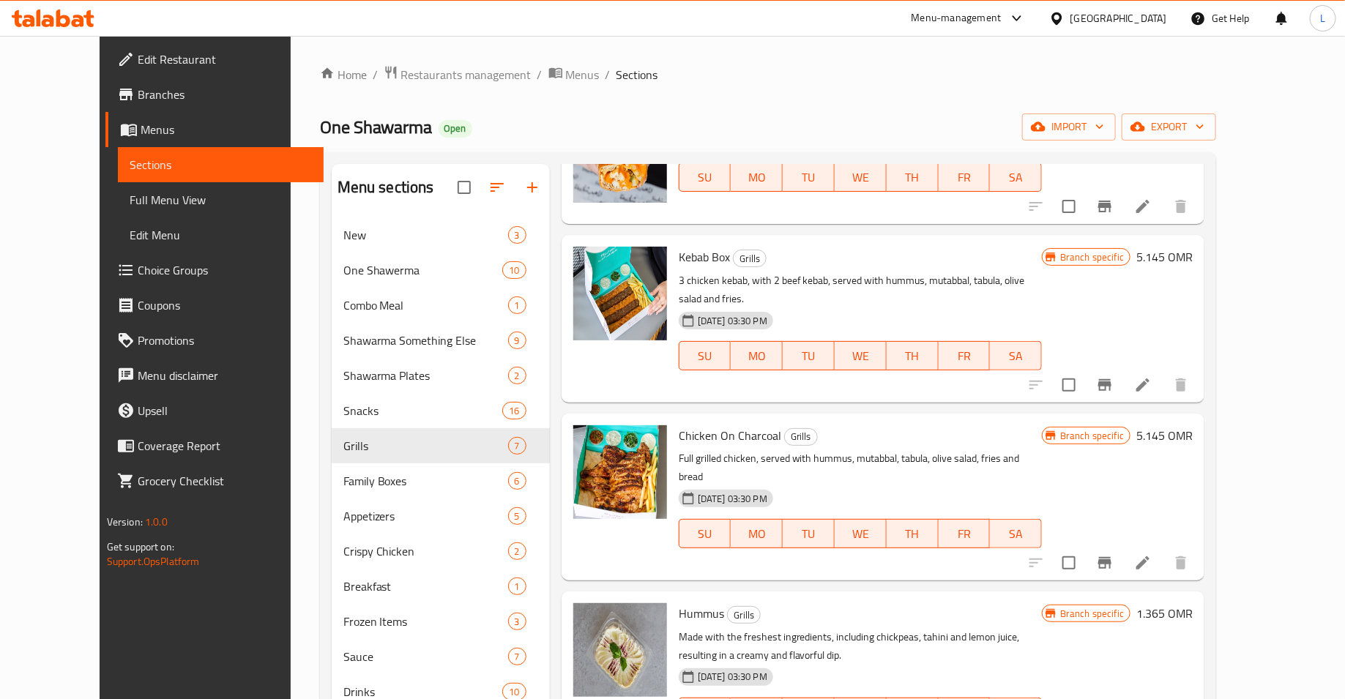
scroll to position [205, 0]
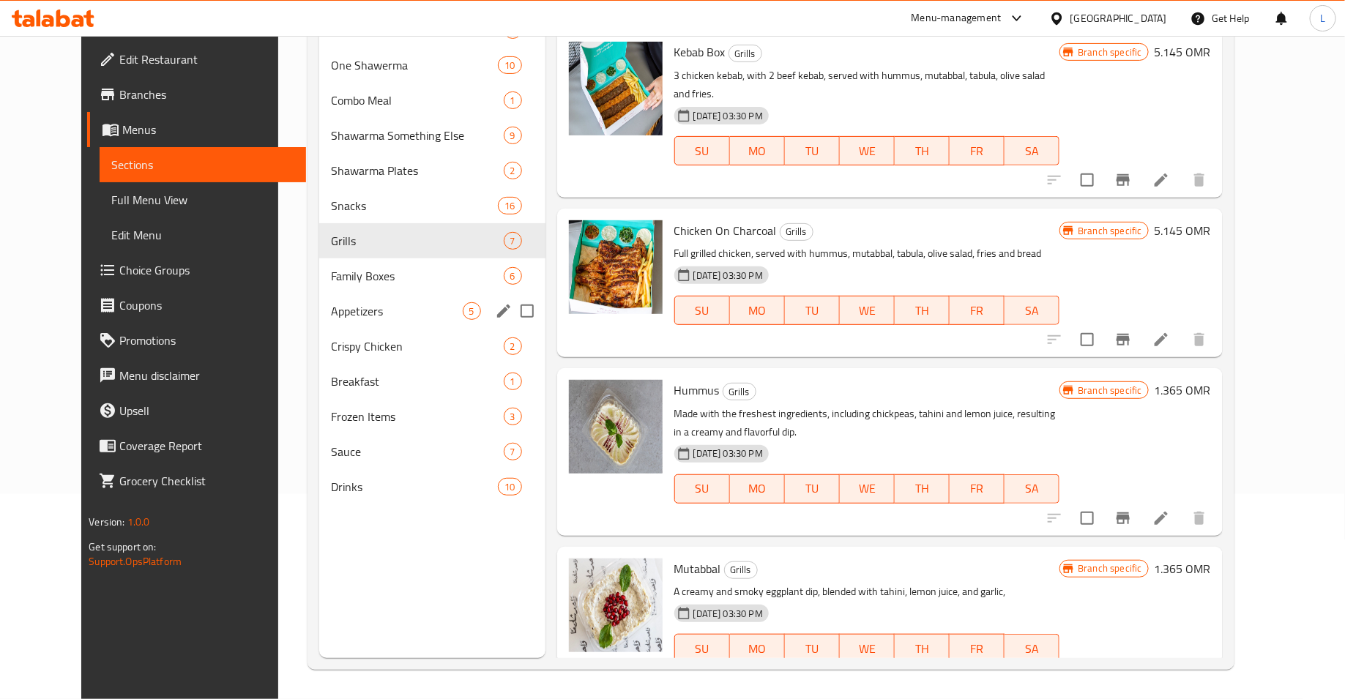
click at [365, 322] on div "Appetizers 5" at bounding box center [432, 311] width 226 height 35
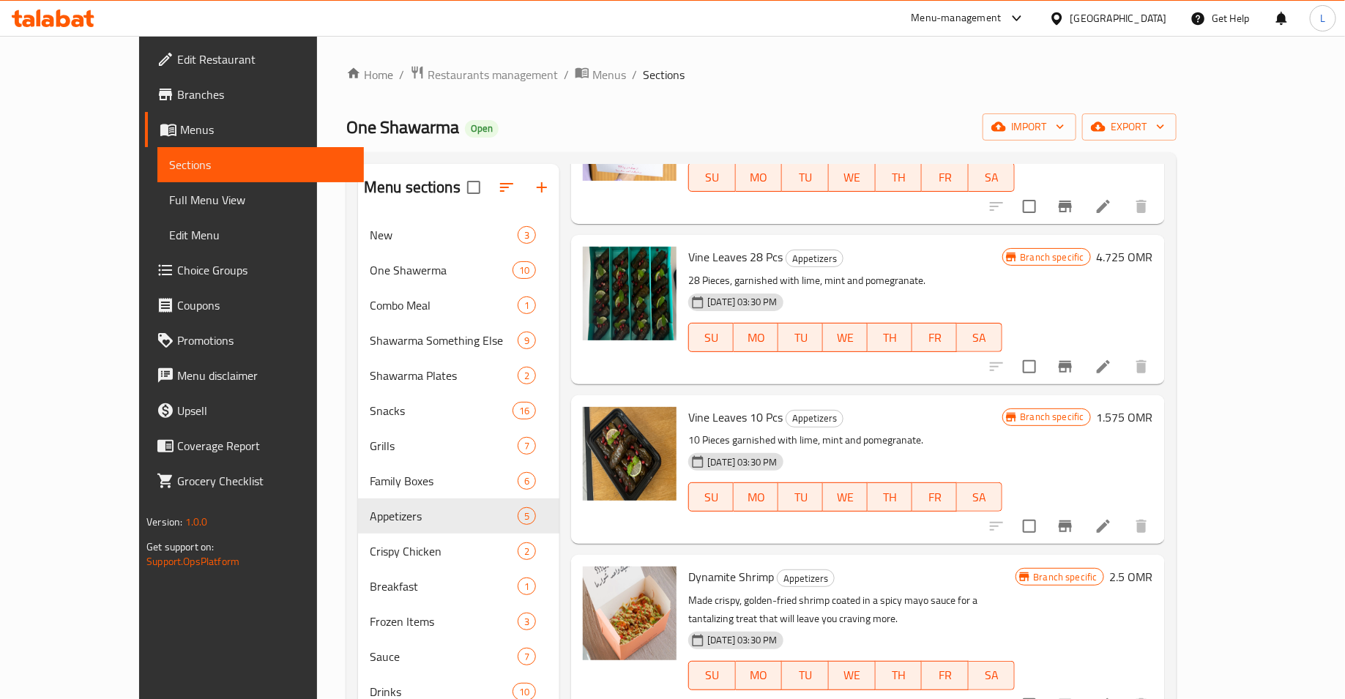
scroll to position [205, 0]
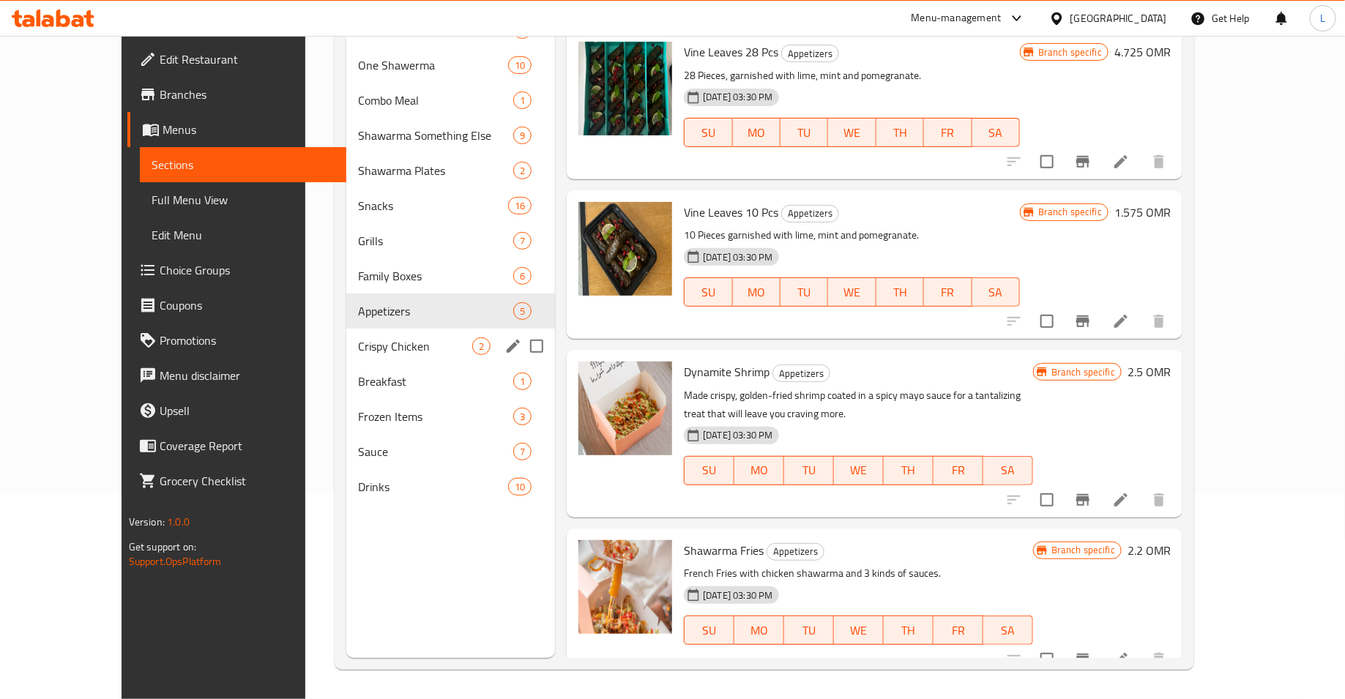
click at [405, 332] on div "Crispy Chicken 2" at bounding box center [450, 346] width 209 height 35
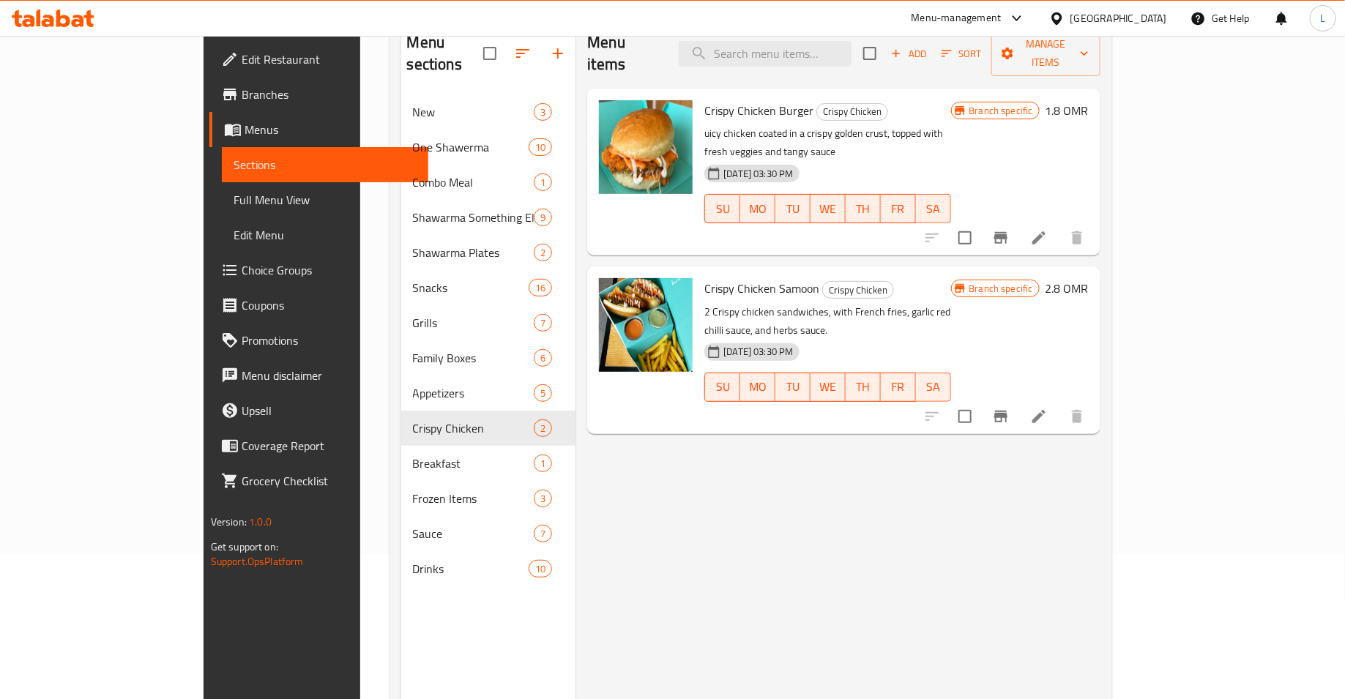
scroll to position [88, 0]
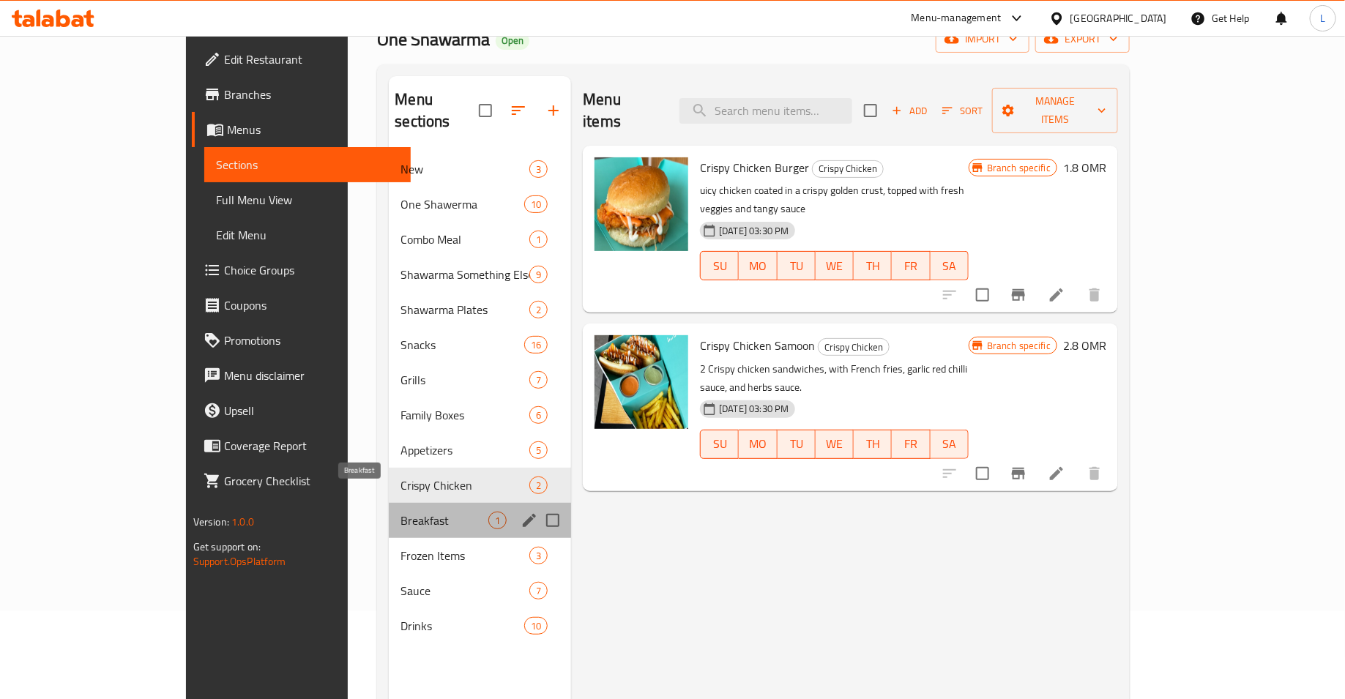
click at [401, 512] on span "Breakfast" at bounding box center [445, 521] width 88 height 18
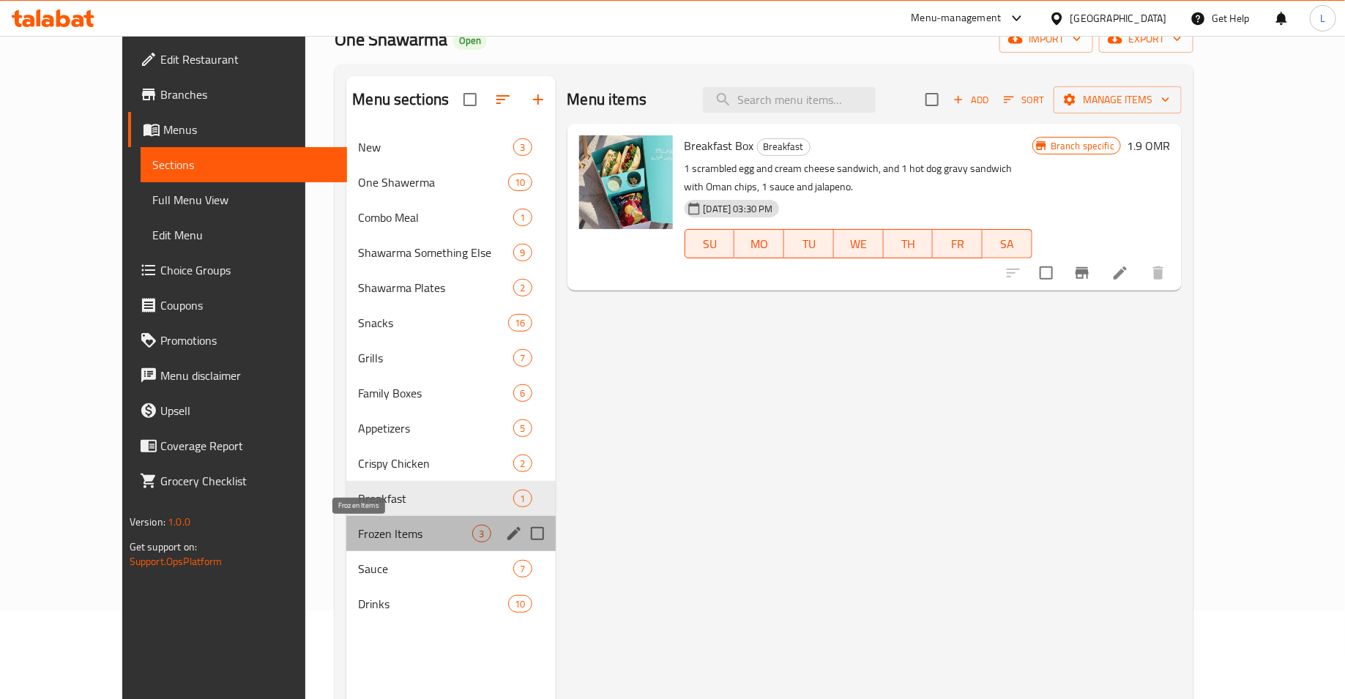
click at [358, 536] on span "Frozen Items" at bounding box center [415, 534] width 114 height 18
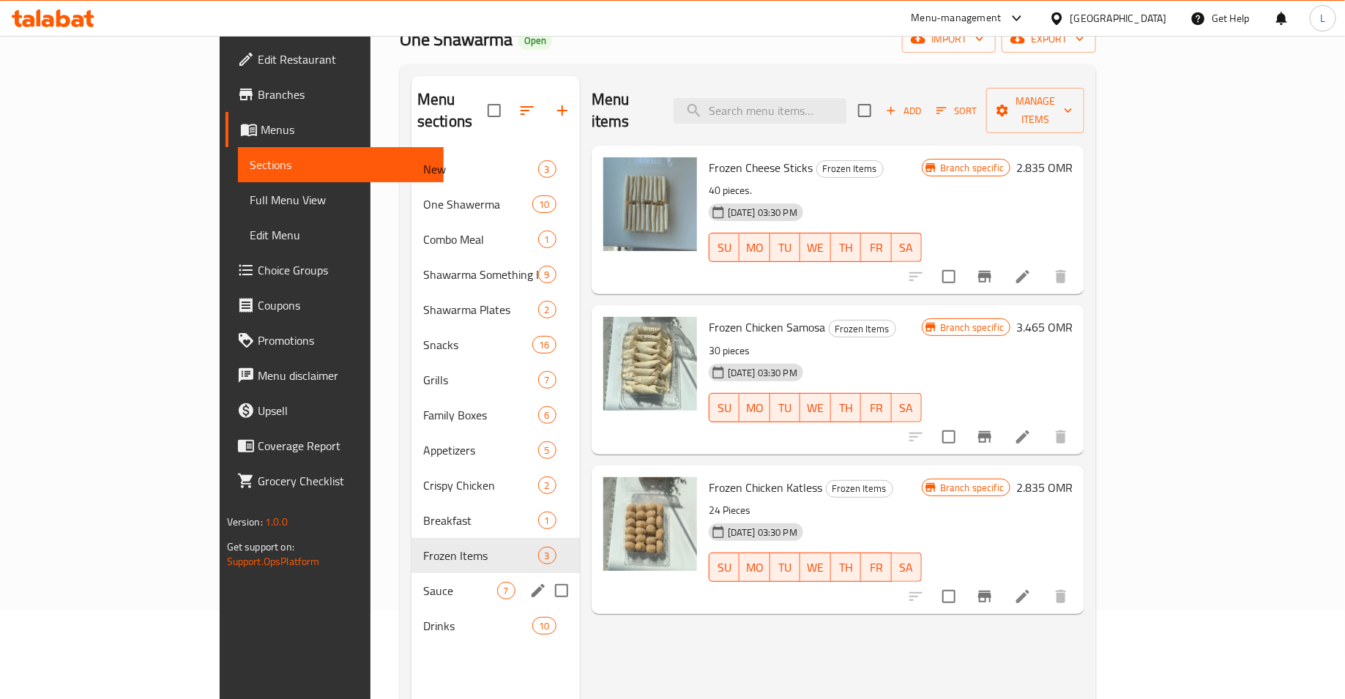
click at [411, 580] on div "Sauce 7" at bounding box center [495, 590] width 168 height 35
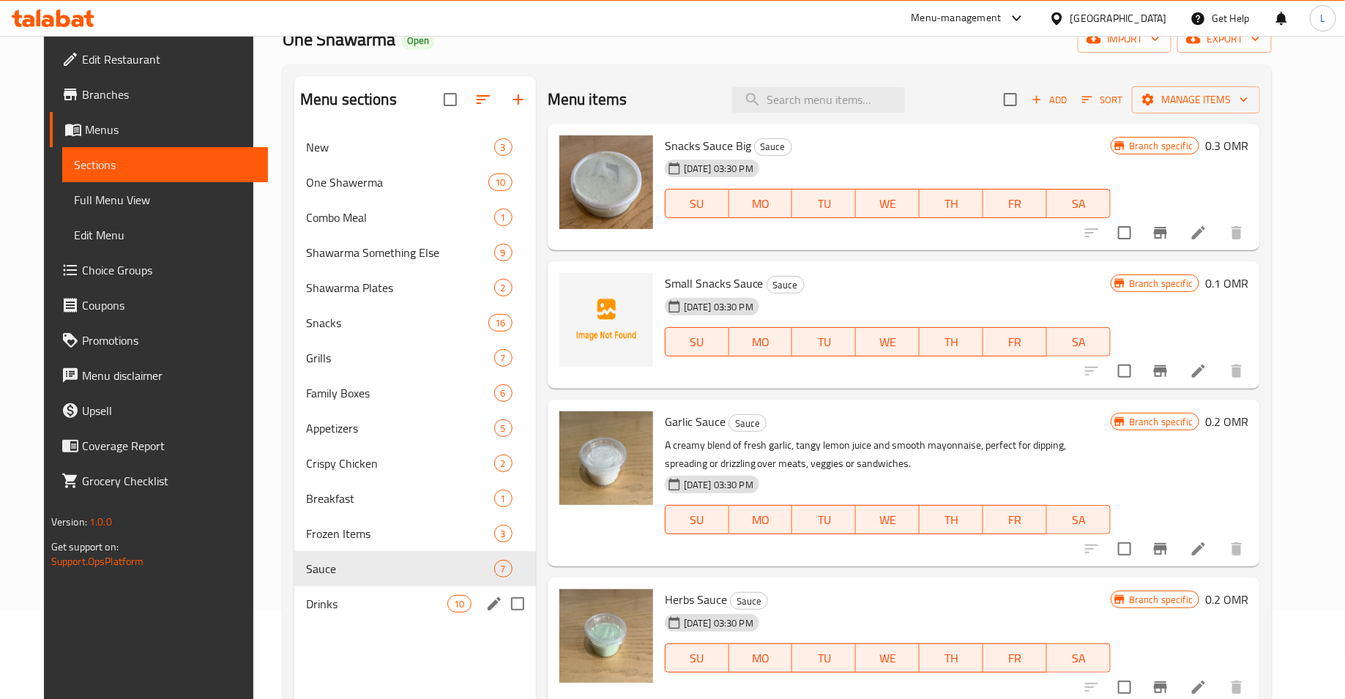
click at [320, 614] on div "Drinks 10" at bounding box center [415, 603] width 242 height 35
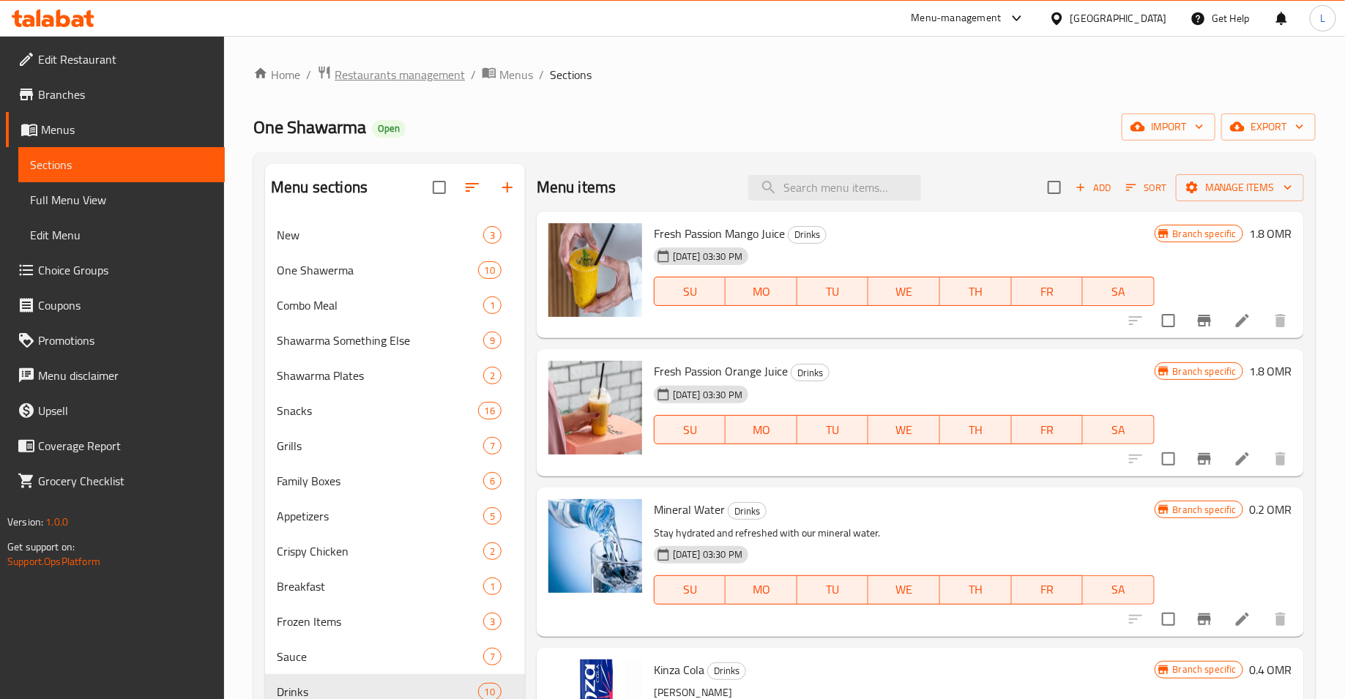
click at [425, 81] on span "Restaurants management" at bounding box center [400, 75] width 130 height 18
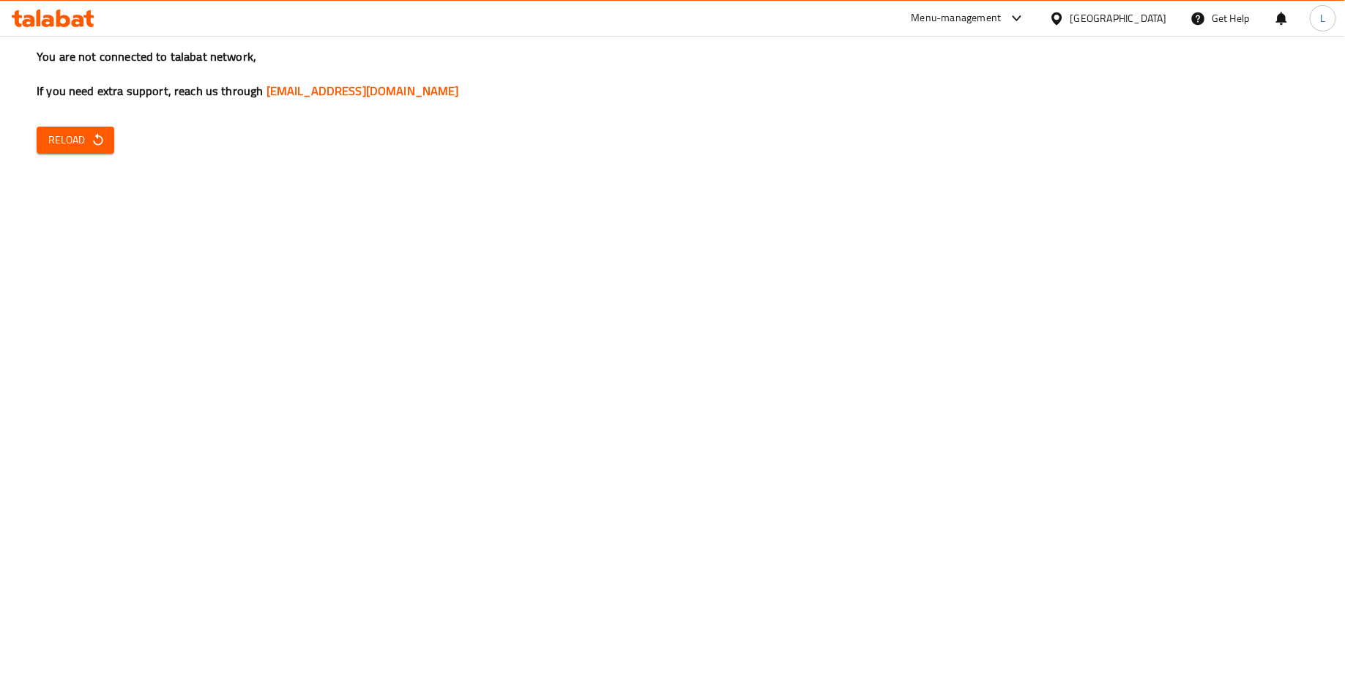
click at [78, 144] on span "Reload" at bounding box center [75, 140] width 54 height 18
click at [58, 138] on span "Reload" at bounding box center [75, 140] width 54 height 18
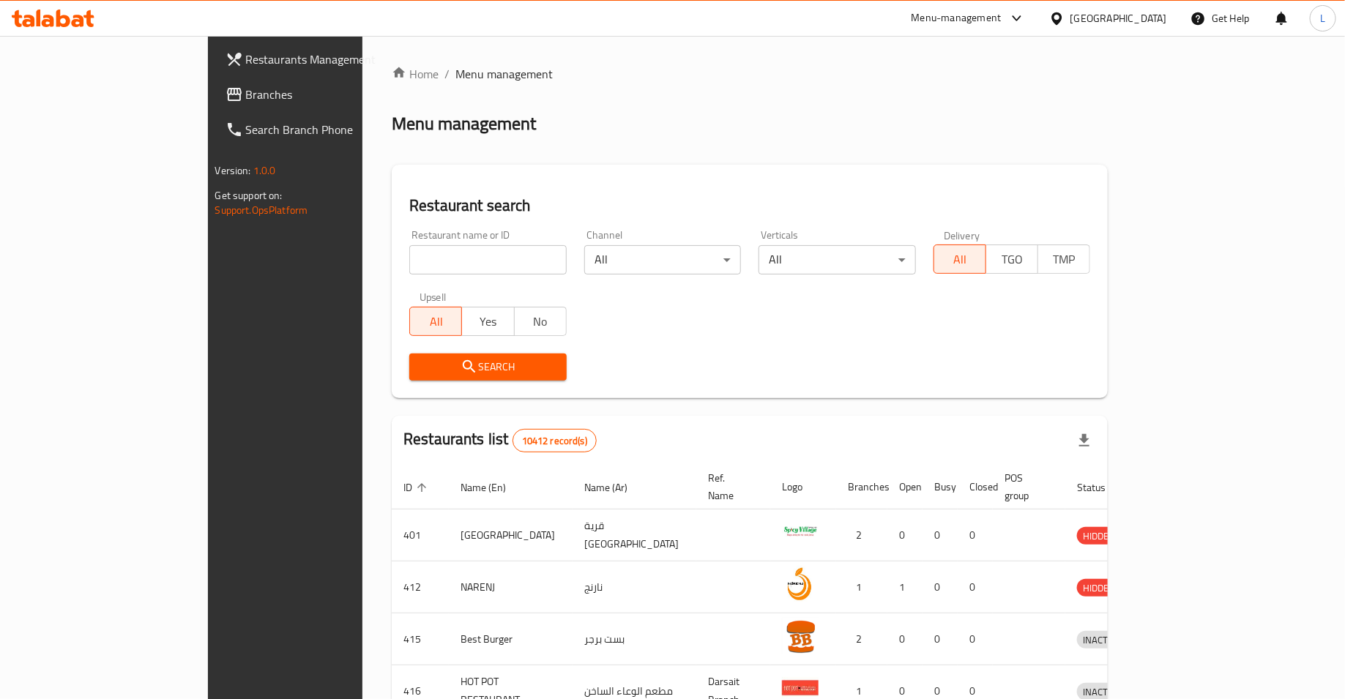
click at [409, 269] on input "search" at bounding box center [487, 259] width 157 height 29
type input "batch"
click button "Search" at bounding box center [487, 367] width 157 height 27
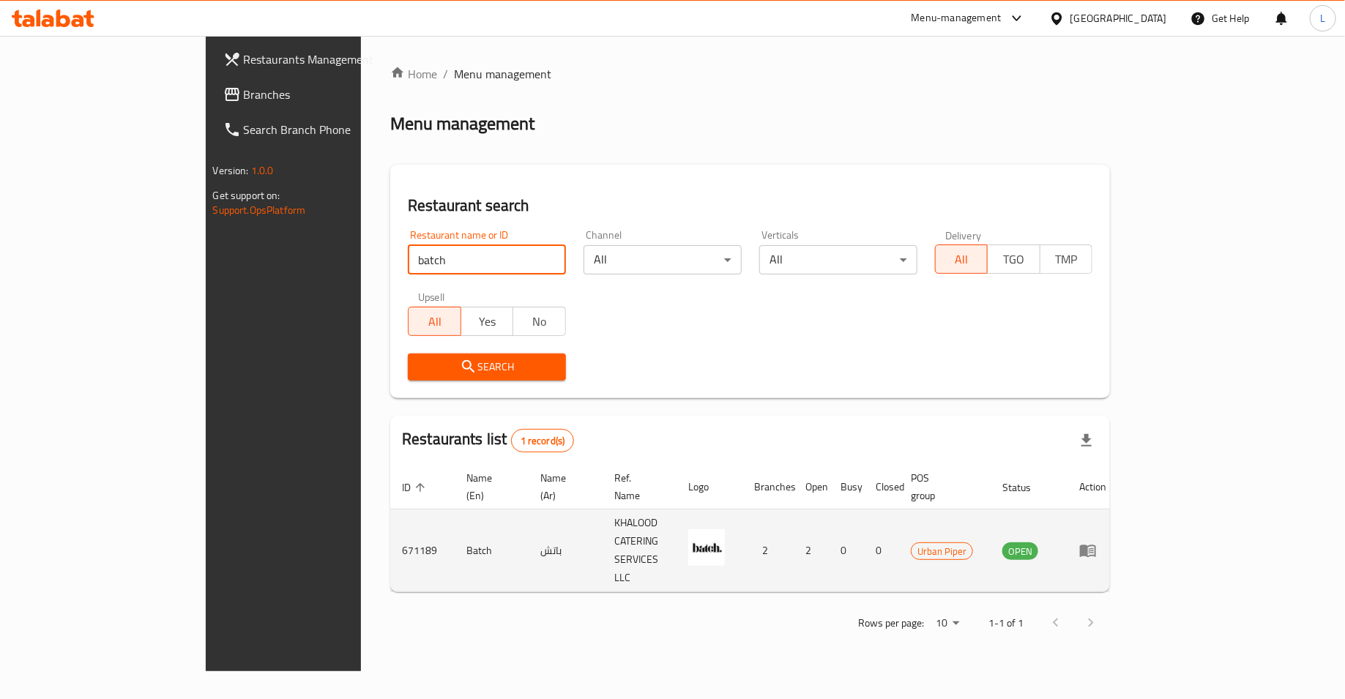
click at [1097, 542] on icon "enhanced table" at bounding box center [1088, 551] width 18 height 18
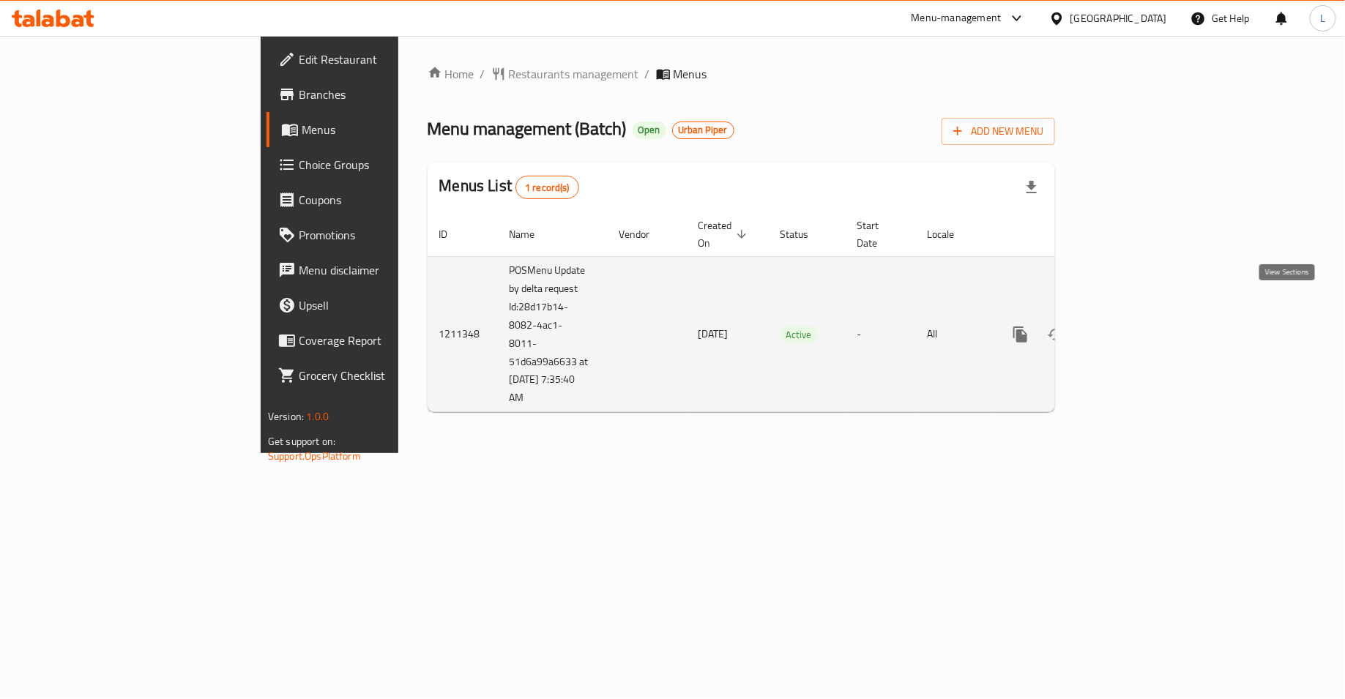
click at [1135, 326] on icon "enhanced table" at bounding box center [1126, 335] width 18 height 18
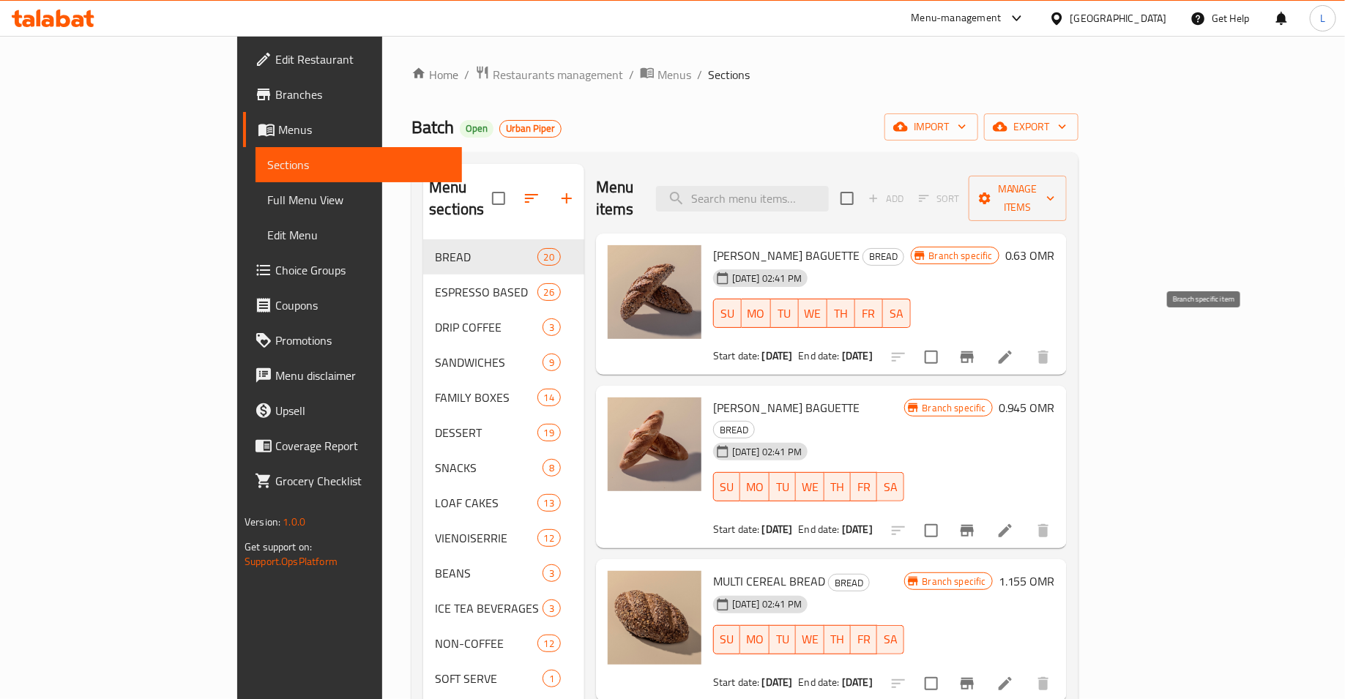
click at [974, 351] on icon "Branch-specific-item" at bounding box center [967, 357] width 13 height 12
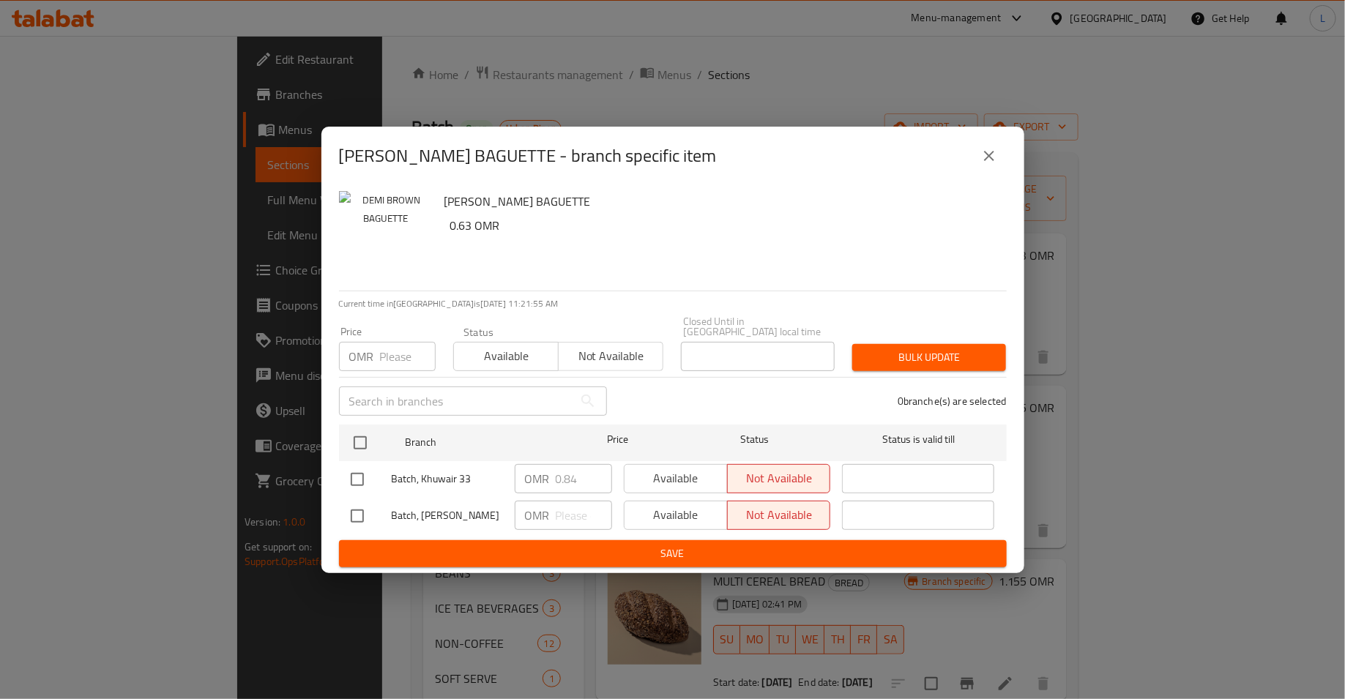
click at [996, 154] on icon "close" at bounding box center [989, 156] width 18 height 18
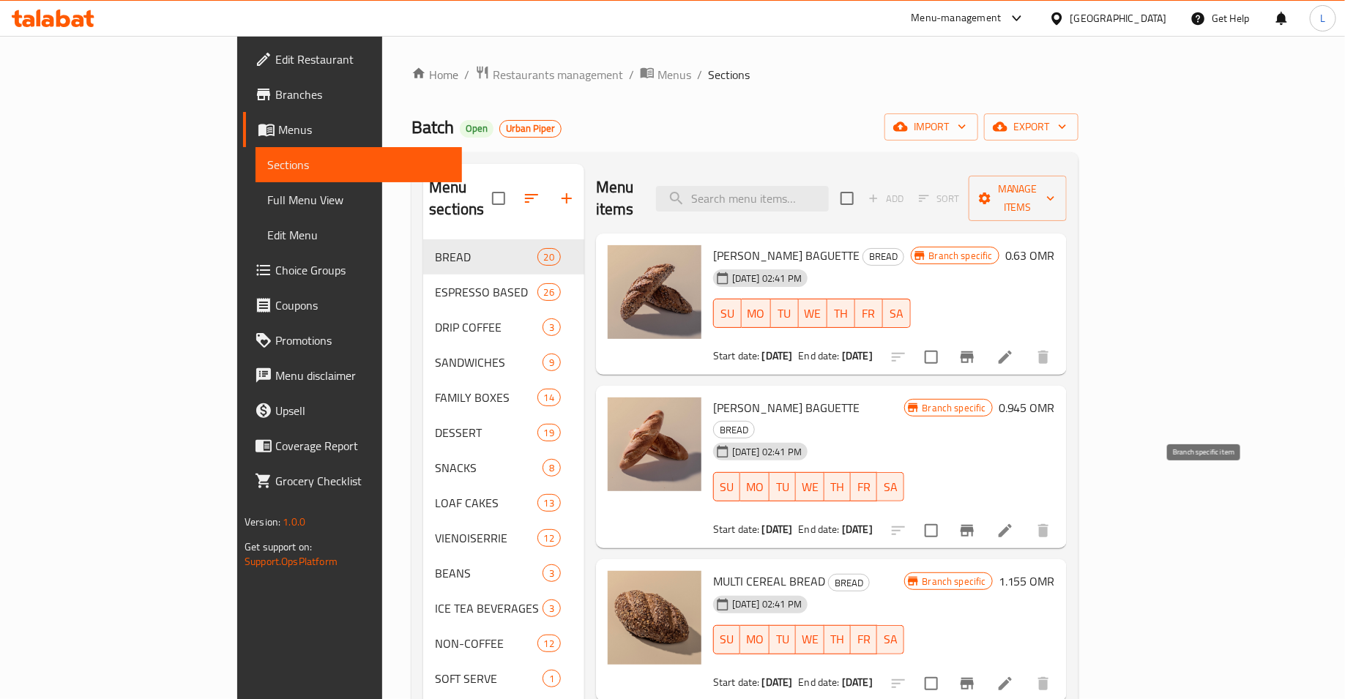
click at [985, 513] on button "Branch-specific-item" at bounding box center [967, 530] width 35 height 35
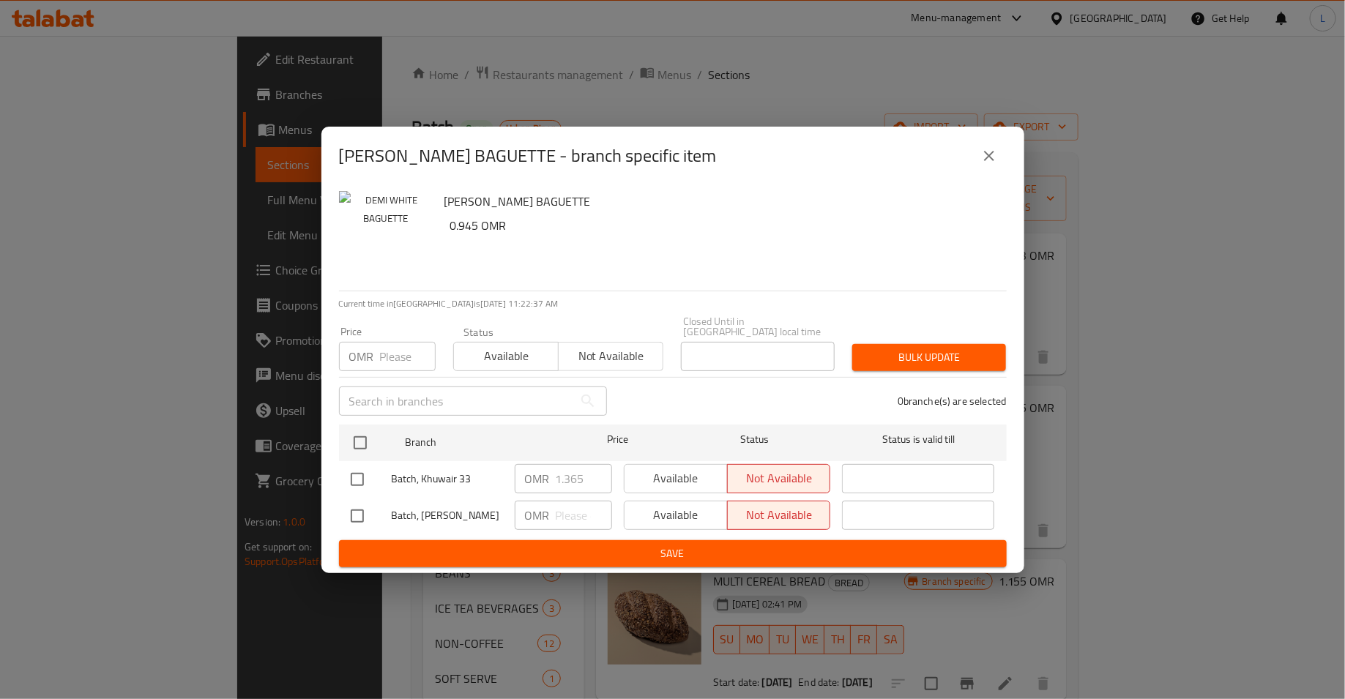
click at [996, 164] on icon "close" at bounding box center [989, 156] width 18 height 18
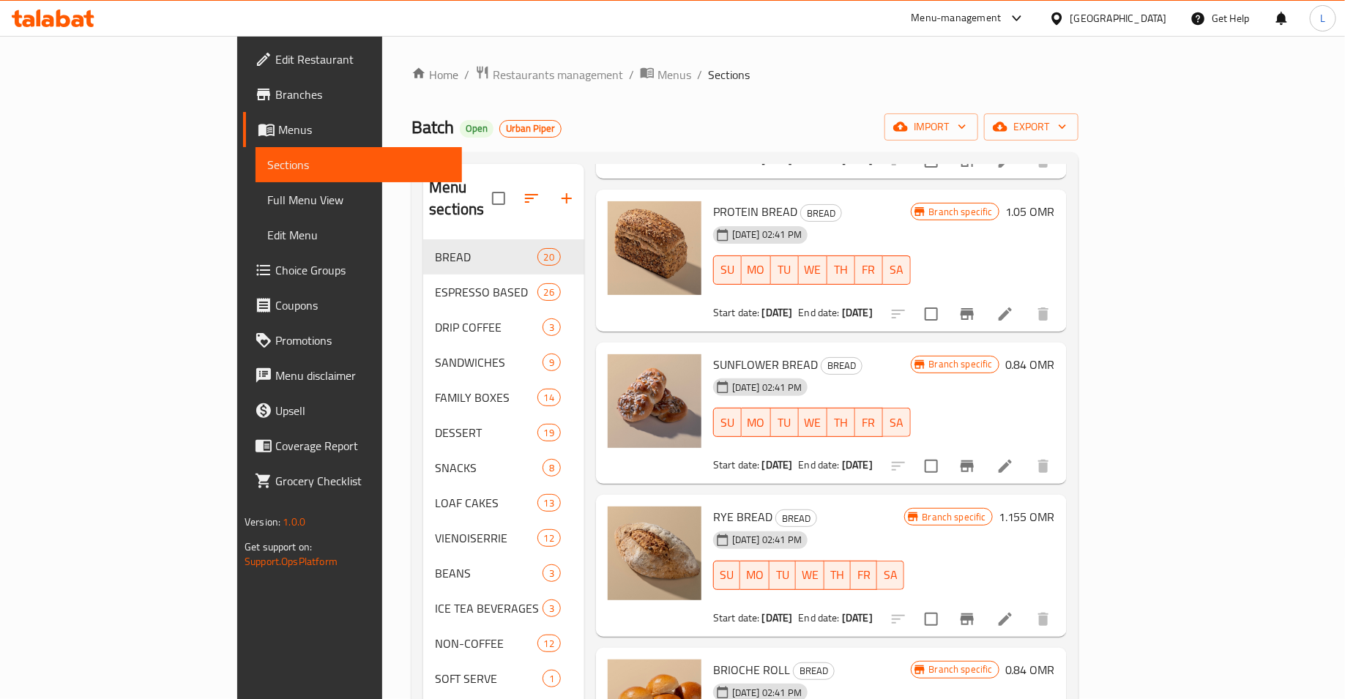
scroll to position [895, 0]
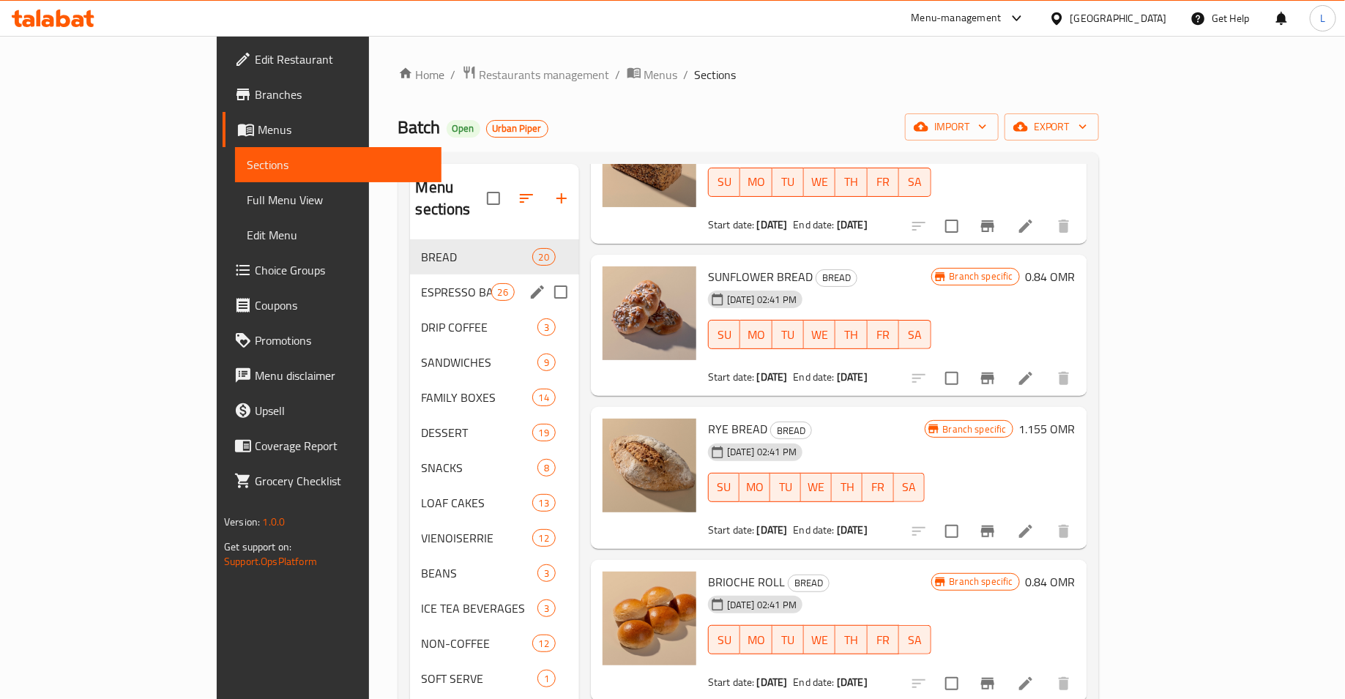
click at [410, 275] on div "ESPRESSO BASED 26" at bounding box center [494, 292] width 169 height 35
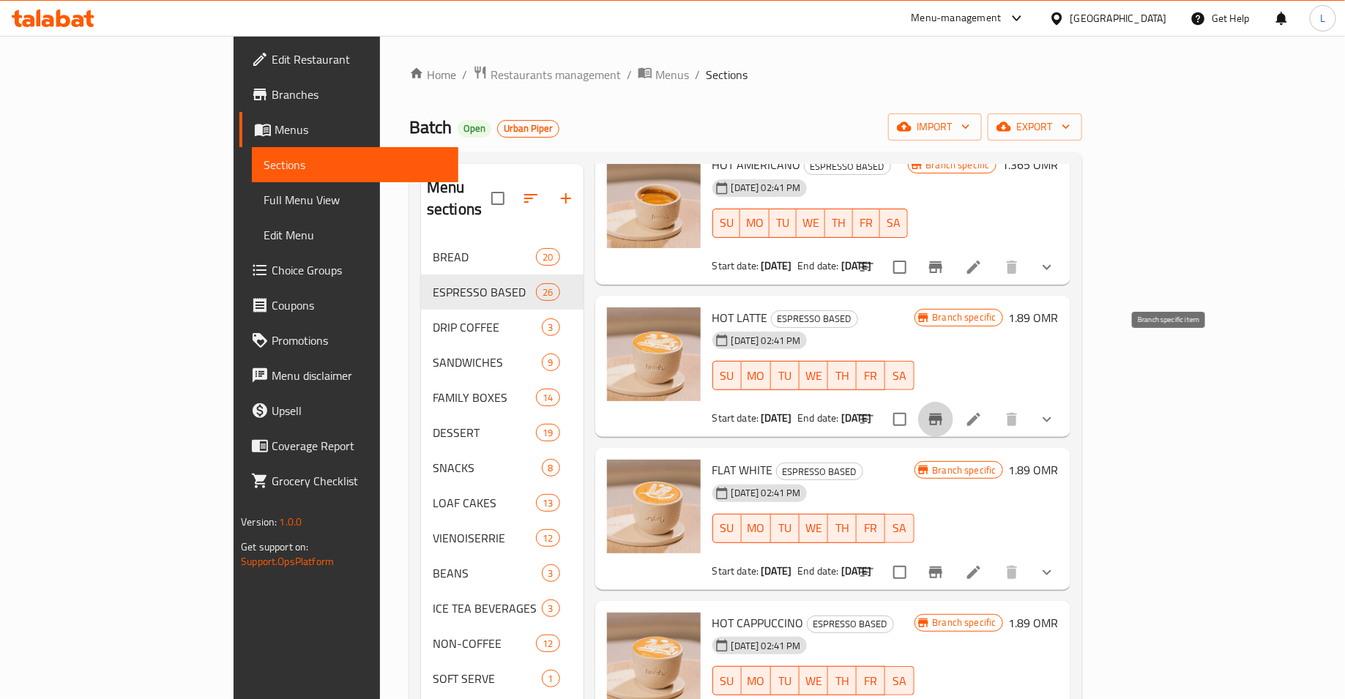
click at [942, 414] on icon "Branch-specific-item" at bounding box center [935, 420] width 13 height 12
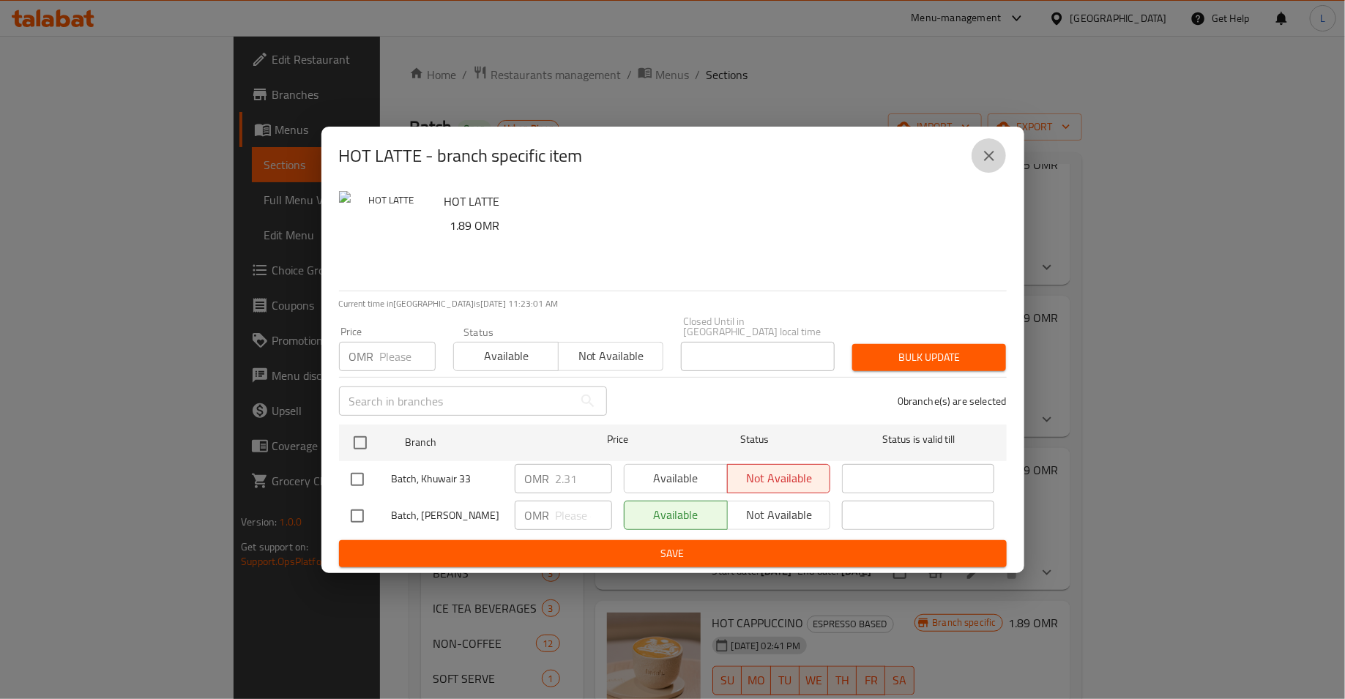
click at [994, 147] on button "close" at bounding box center [989, 155] width 35 height 35
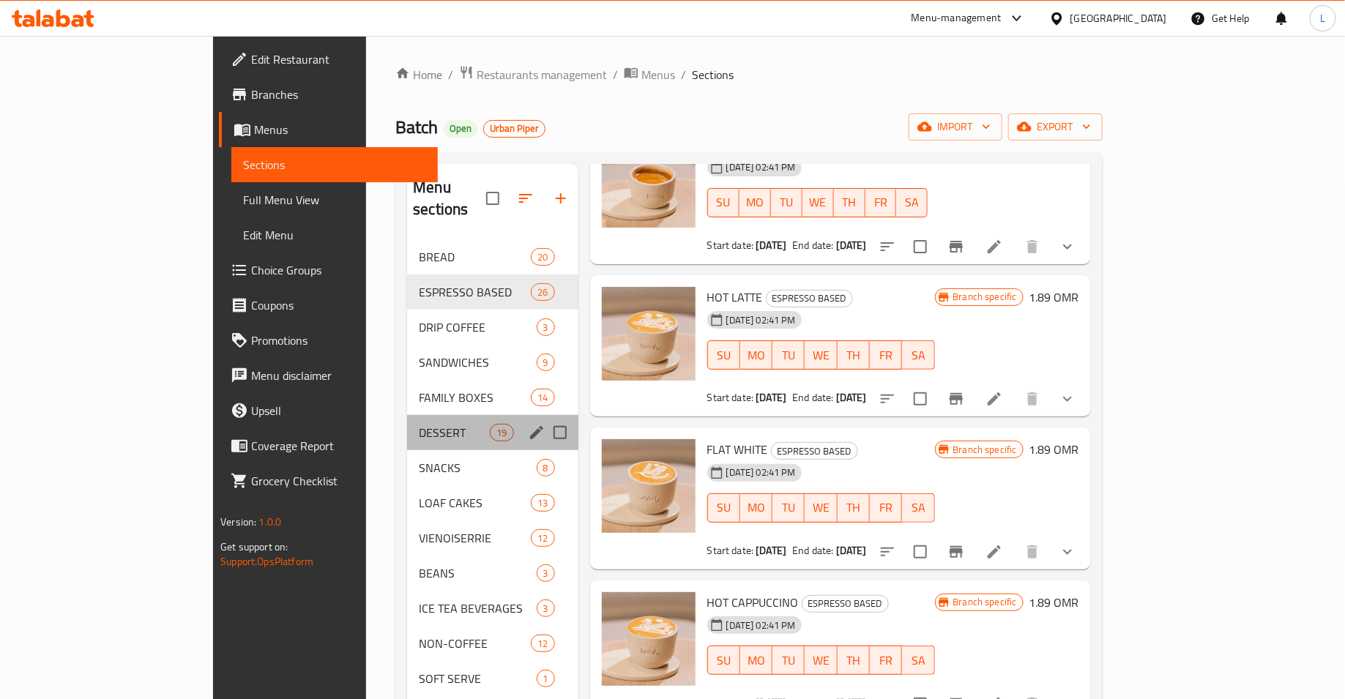
click at [407, 420] on div "DESSERT 19" at bounding box center [492, 432] width 171 height 35
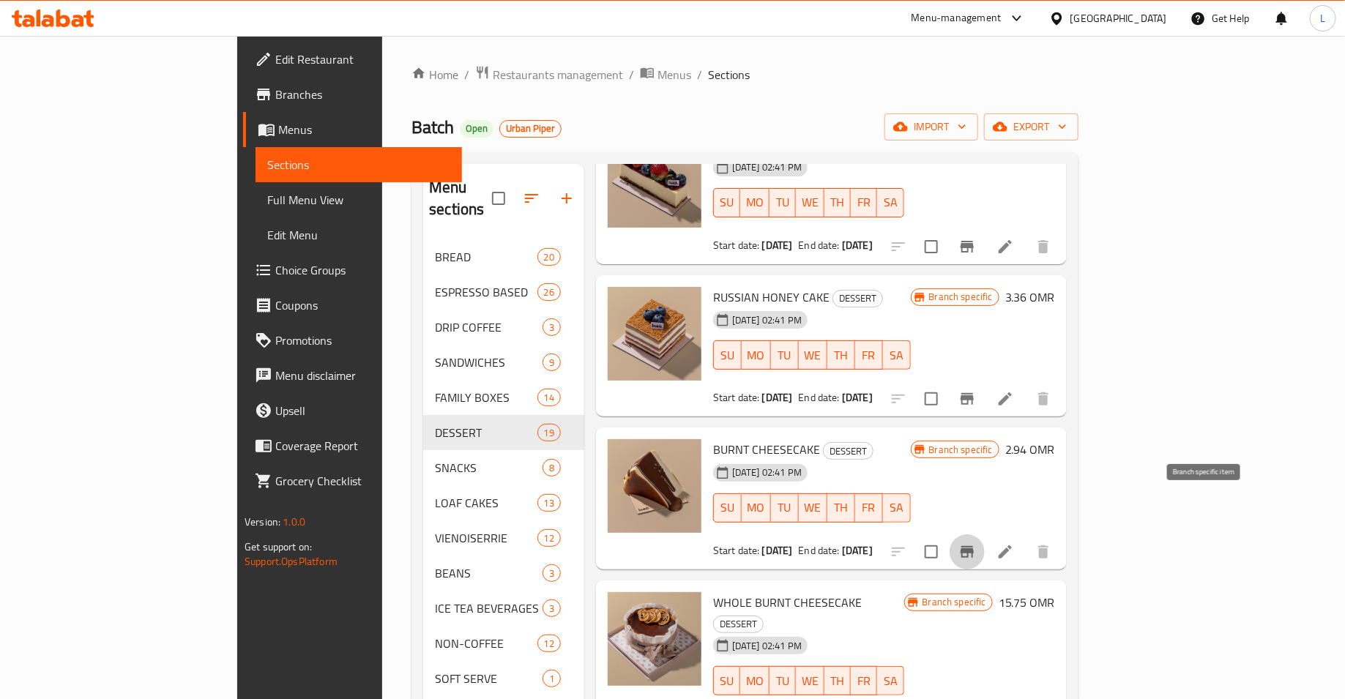
click at [976, 543] on icon "Branch-specific-item" at bounding box center [967, 552] width 18 height 18
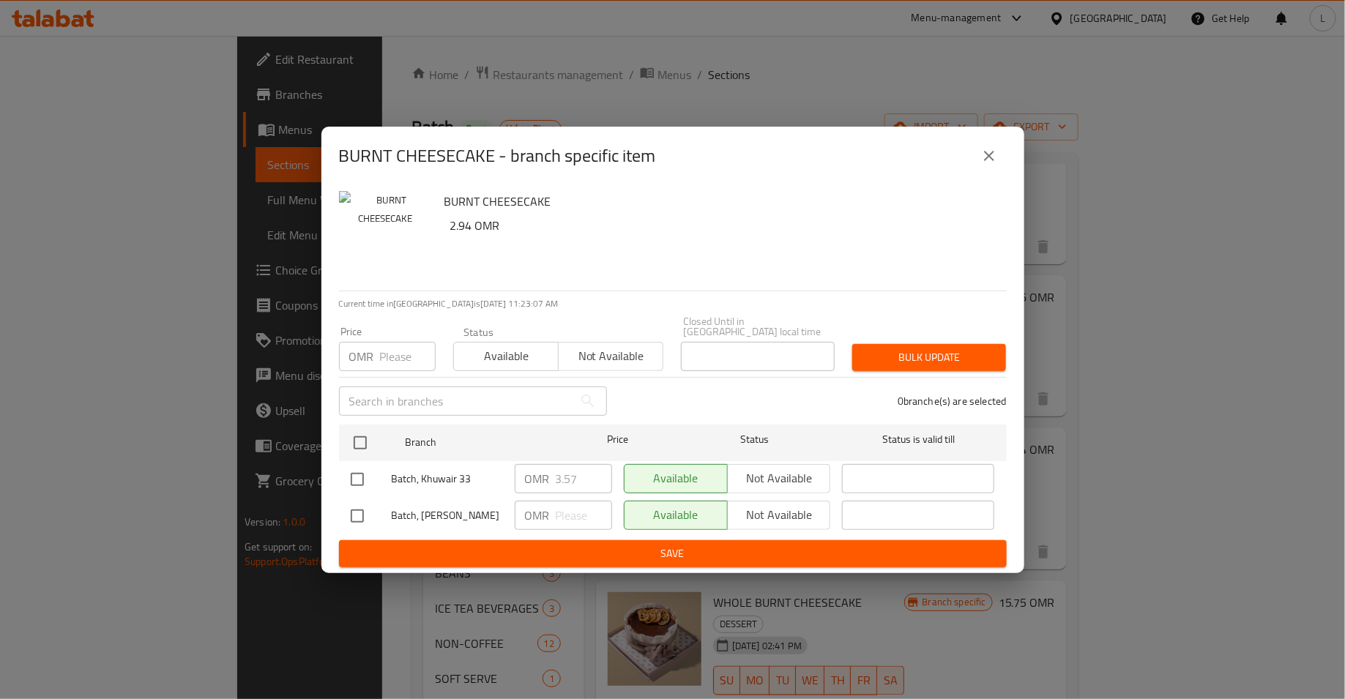
click at [994, 157] on icon "close" at bounding box center [989, 156] width 10 height 10
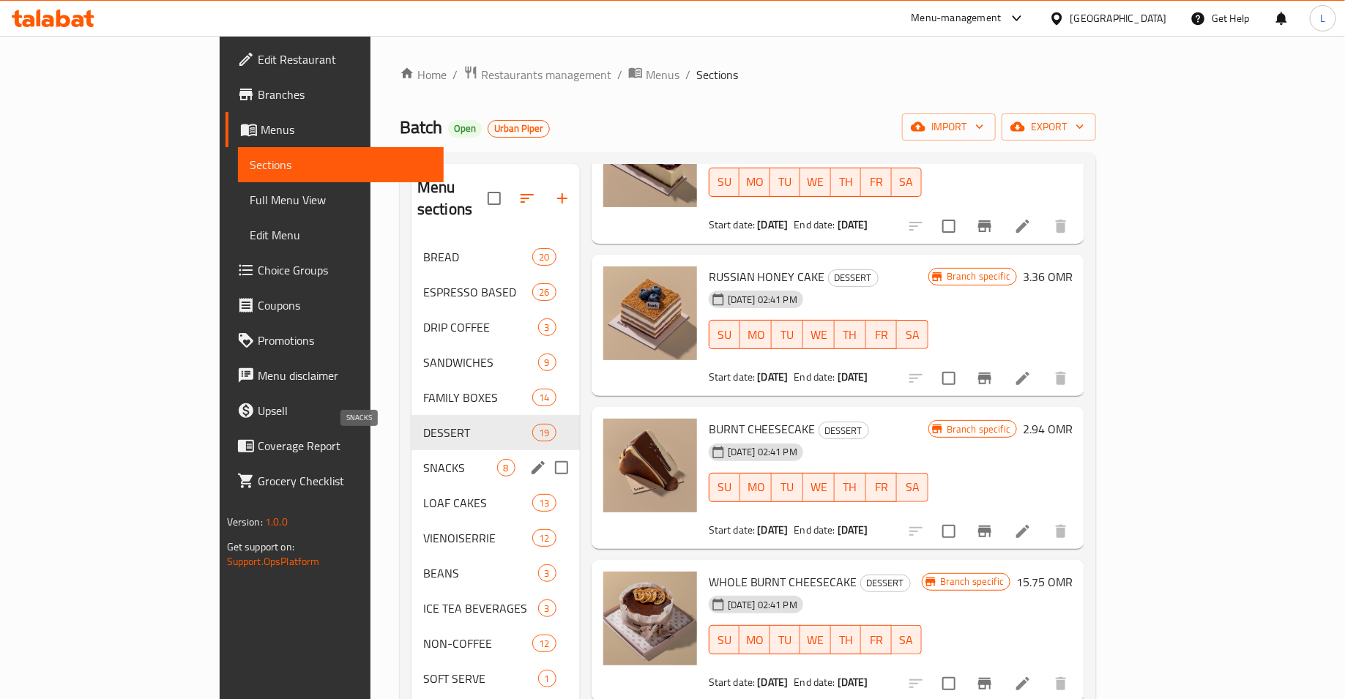
click at [423, 459] on span "SNACKS" at bounding box center [460, 468] width 74 height 18
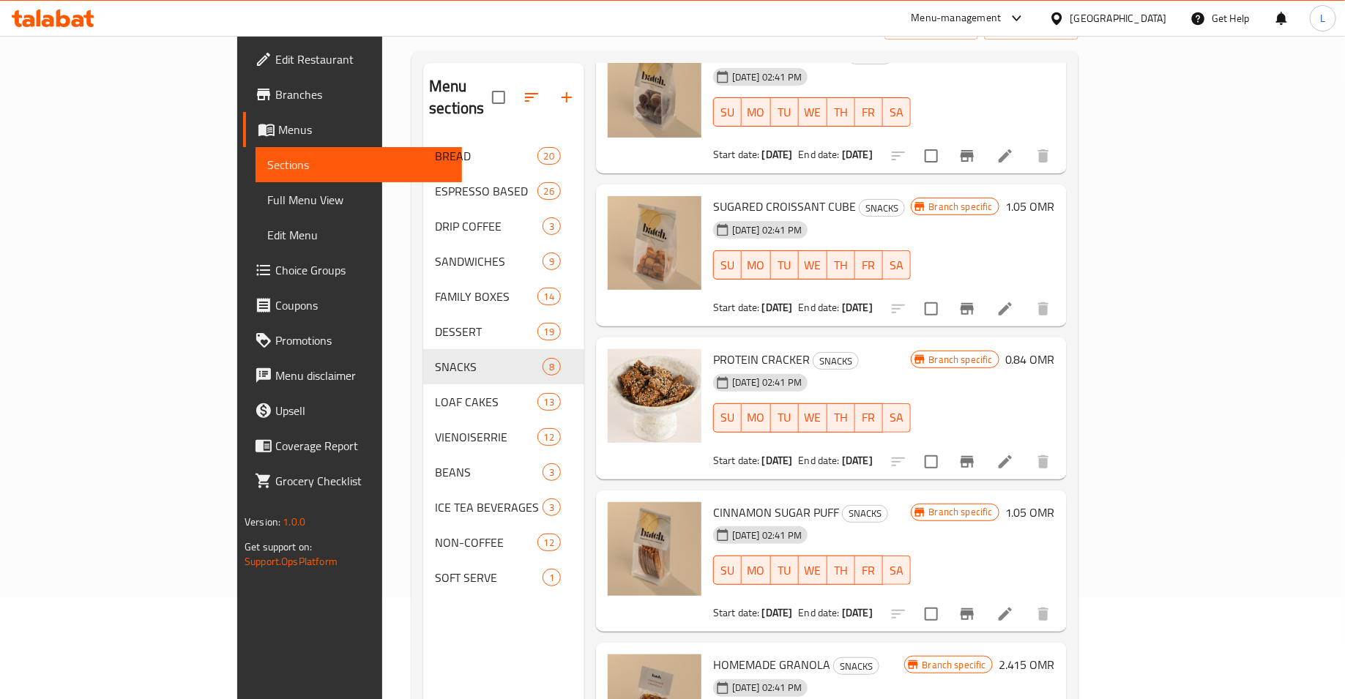
scroll to position [118, 0]
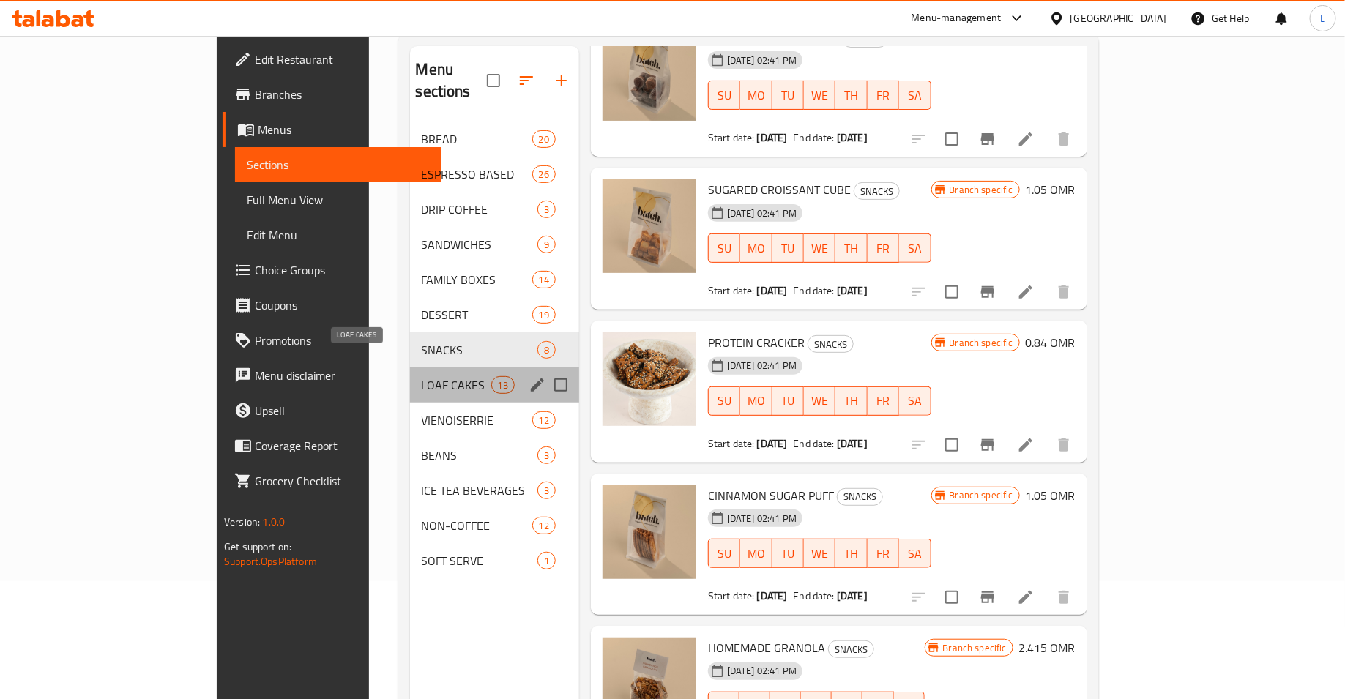
click at [422, 376] on span "LOAF CAKES" at bounding box center [457, 385] width 70 height 18
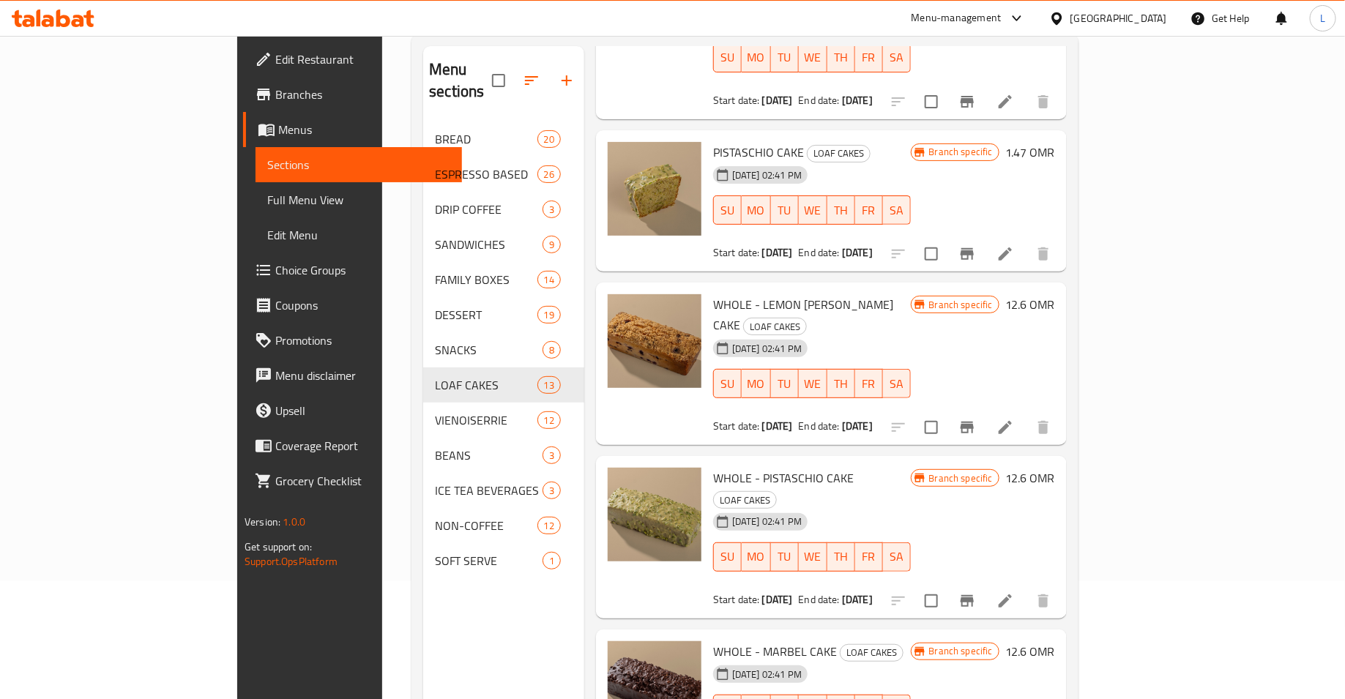
scroll to position [463, 0]
click at [974, 422] on icon "Branch-specific-item" at bounding box center [967, 428] width 13 height 12
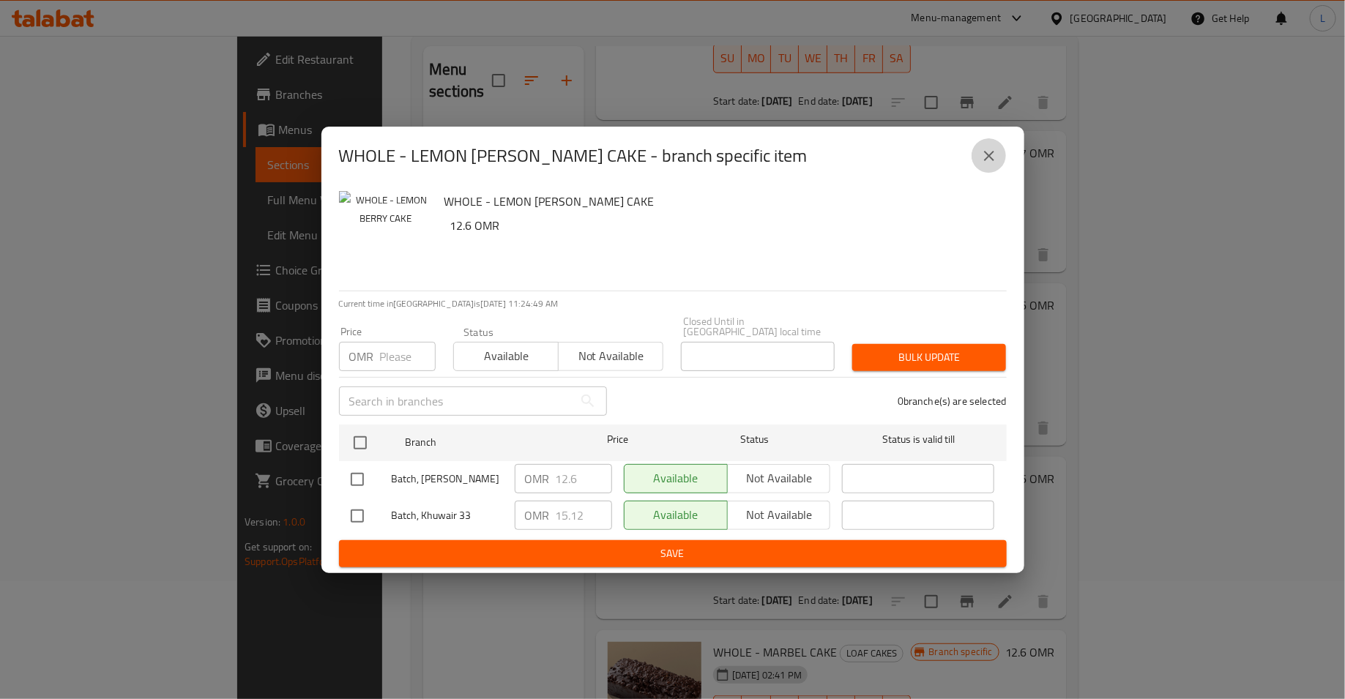
click at [987, 164] on icon "close" at bounding box center [989, 156] width 18 height 18
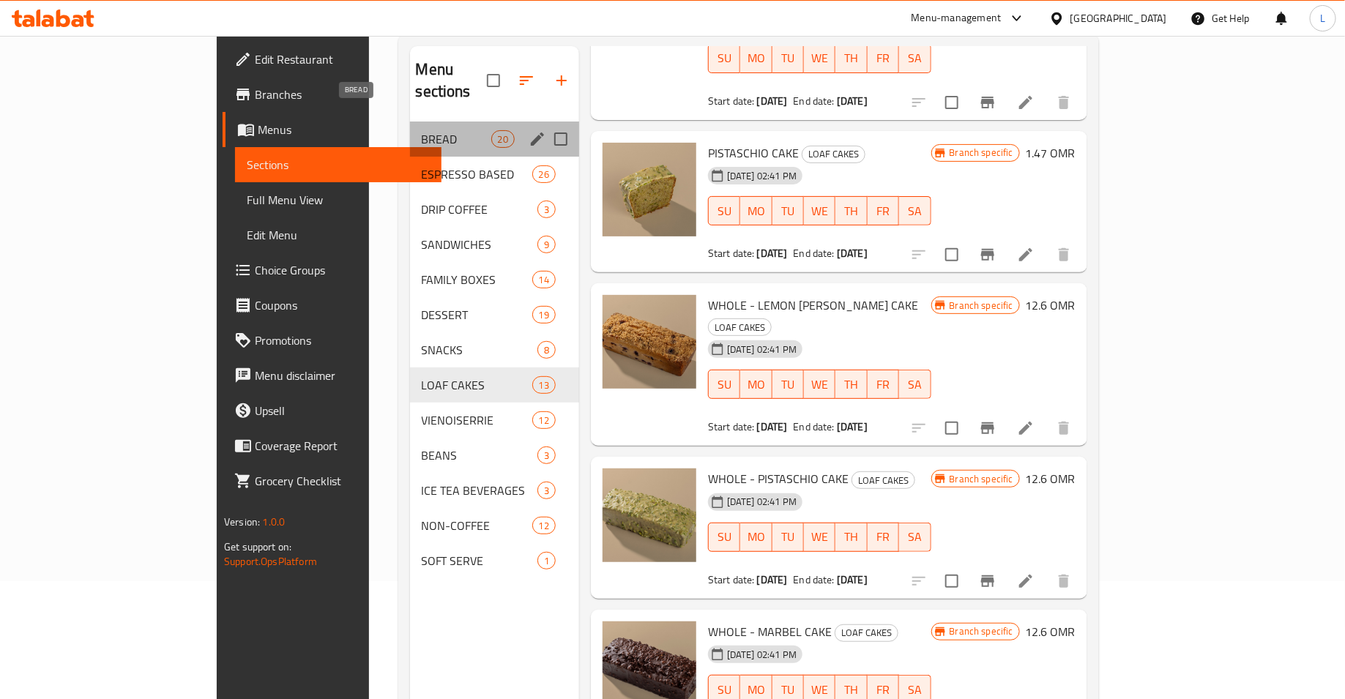
click at [422, 130] on span "BREAD" at bounding box center [457, 139] width 70 height 18
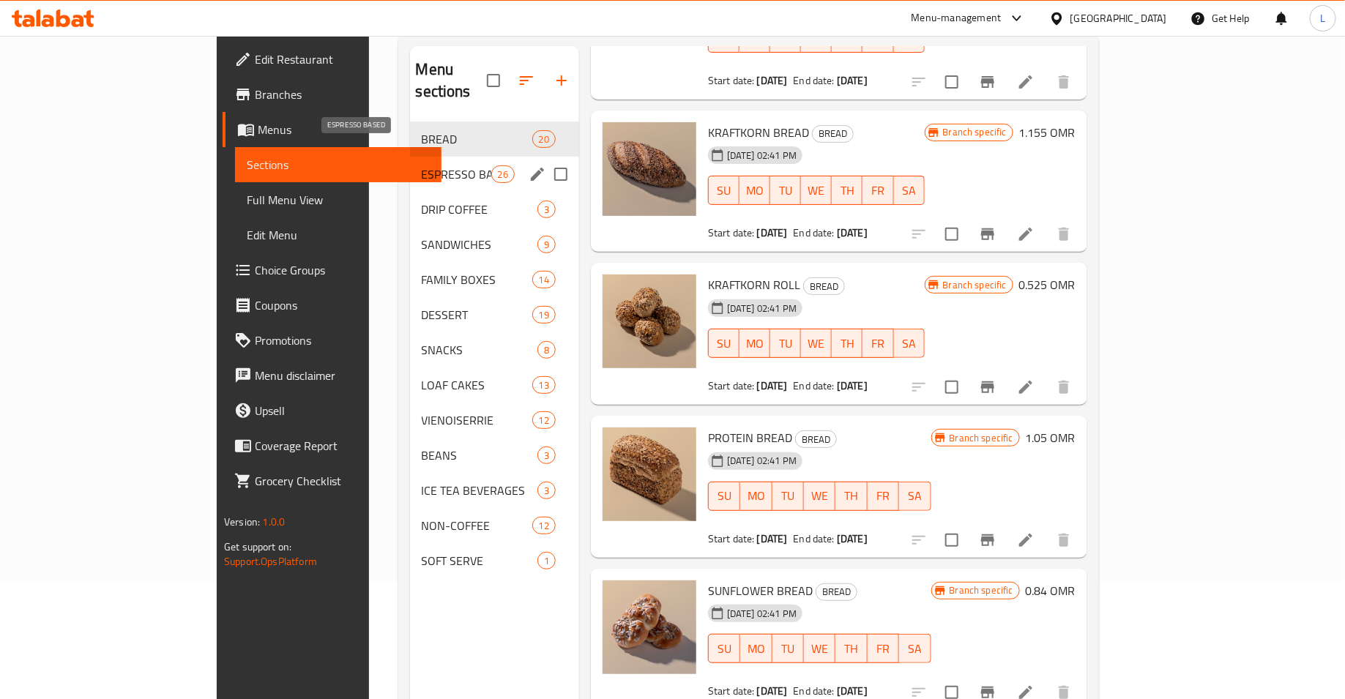
click at [422, 165] on span "ESPRESSO BASED" at bounding box center [457, 174] width 70 height 18
